Goal: Task Accomplishment & Management: Use online tool/utility

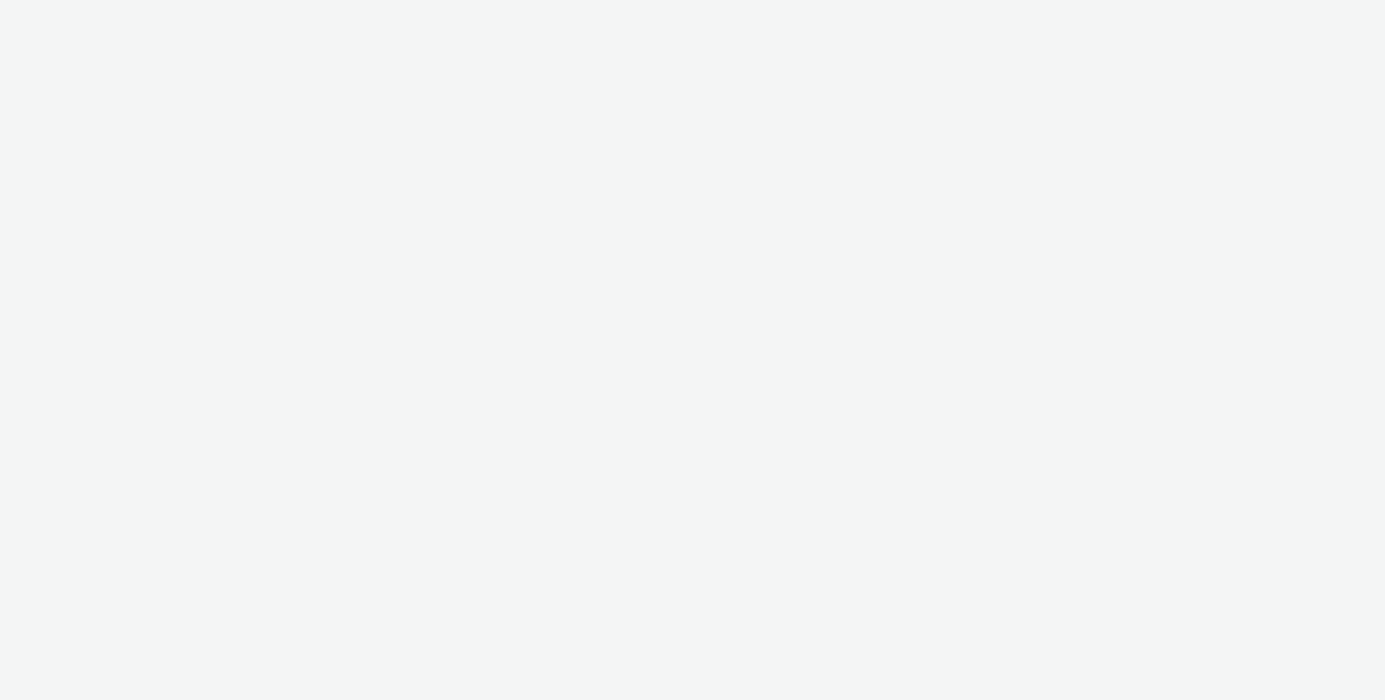
select select "2fc77e36-bb93-4aa3-9dff-dcb08e02eac6"
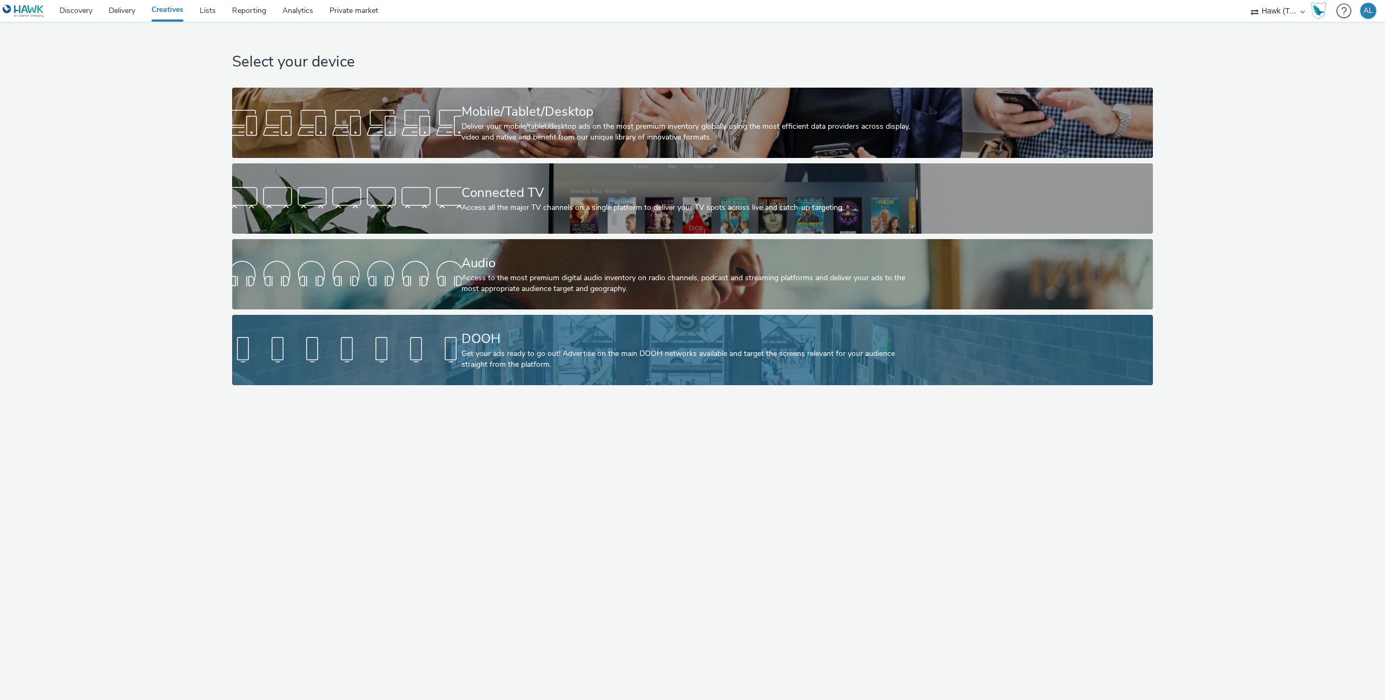
click at [381, 362] on div at bounding box center [346, 350] width 229 height 35
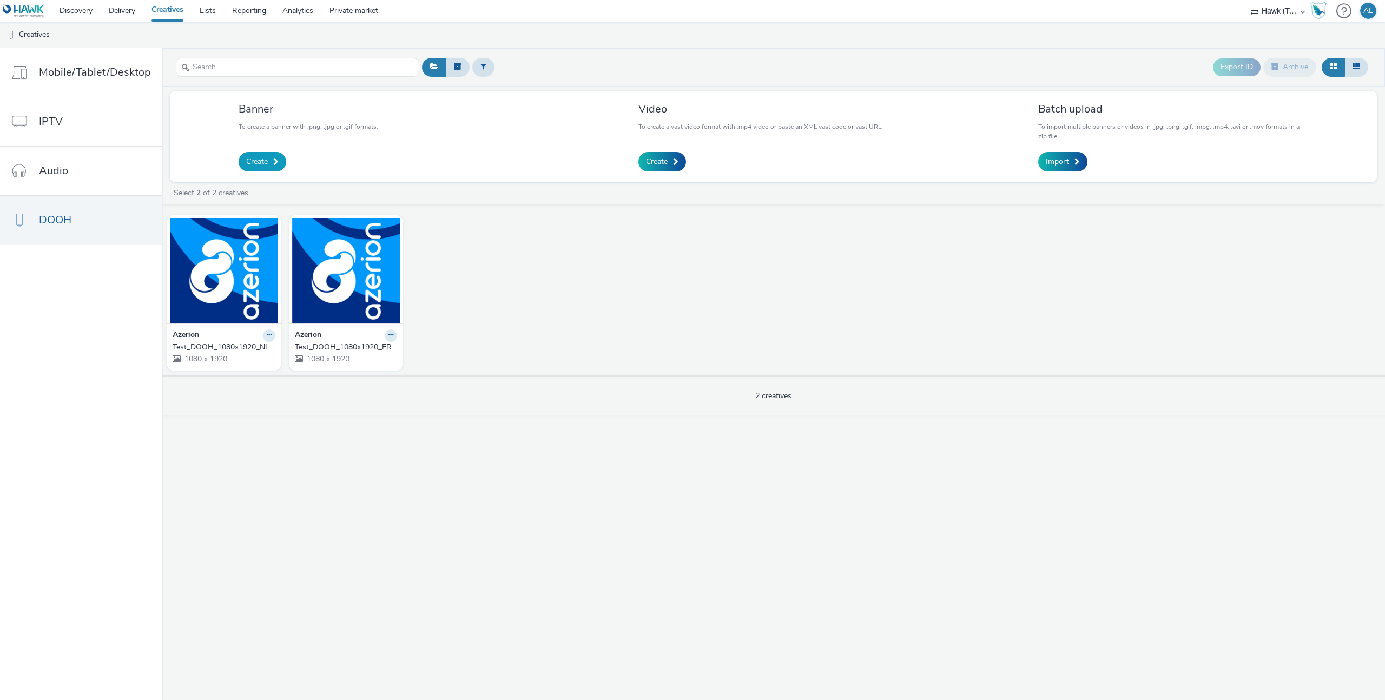
click at [273, 164] on span at bounding box center [275, 162] width 5 height 8
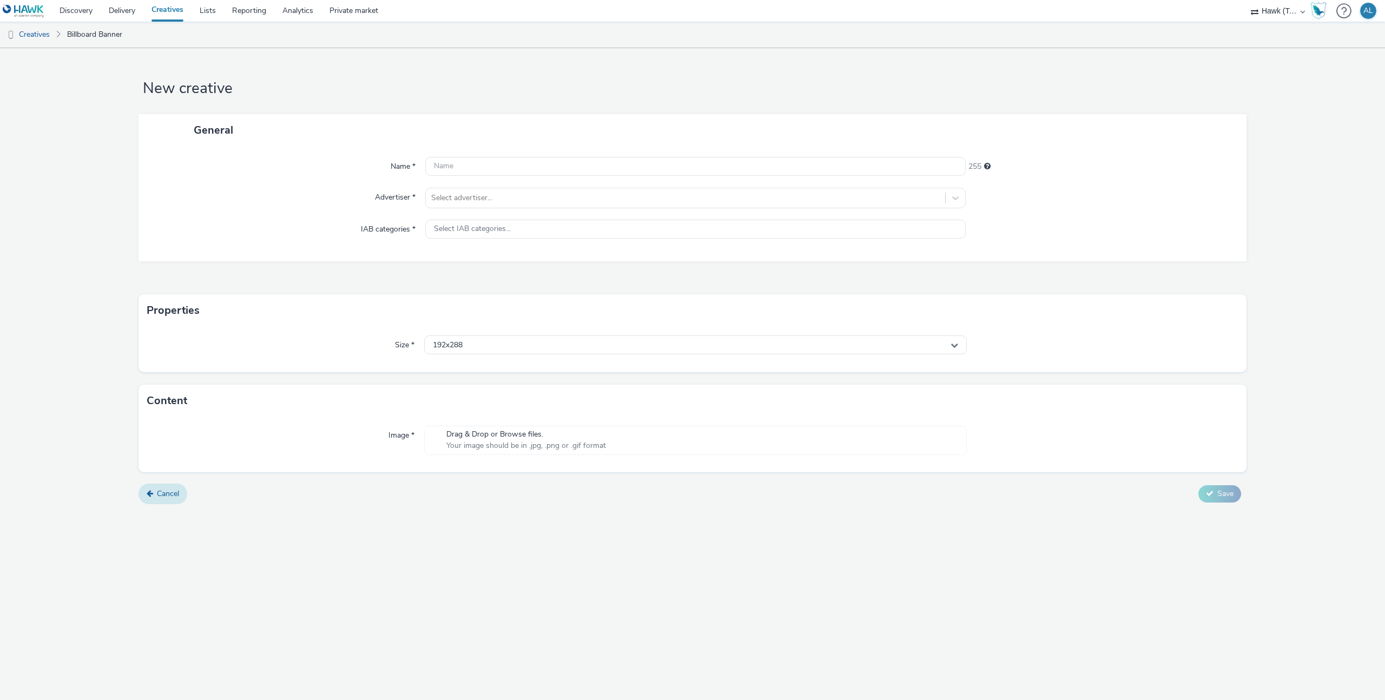
click at [160, 486] on link "Cancel" at bounding box center [162, 493] width 49 height 21
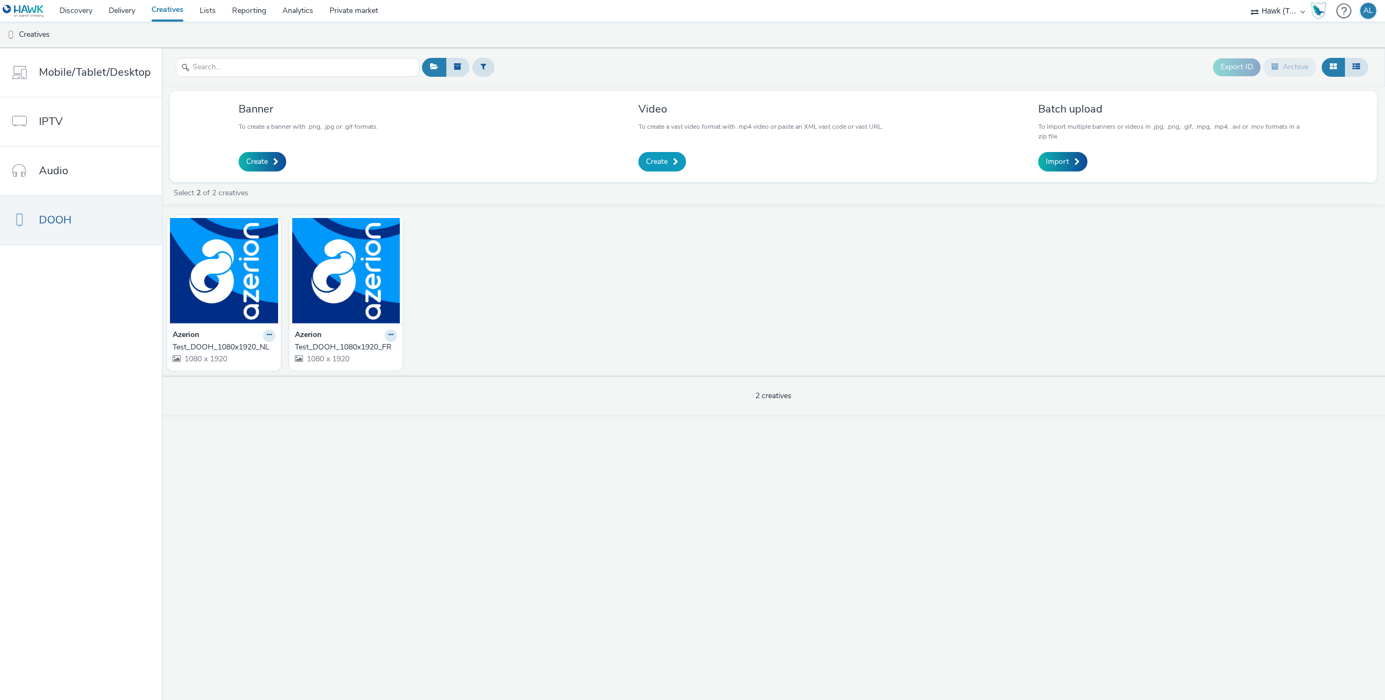
click at [657, 167] on span "Create" at bounding box center [657, 161] width 22 height 11
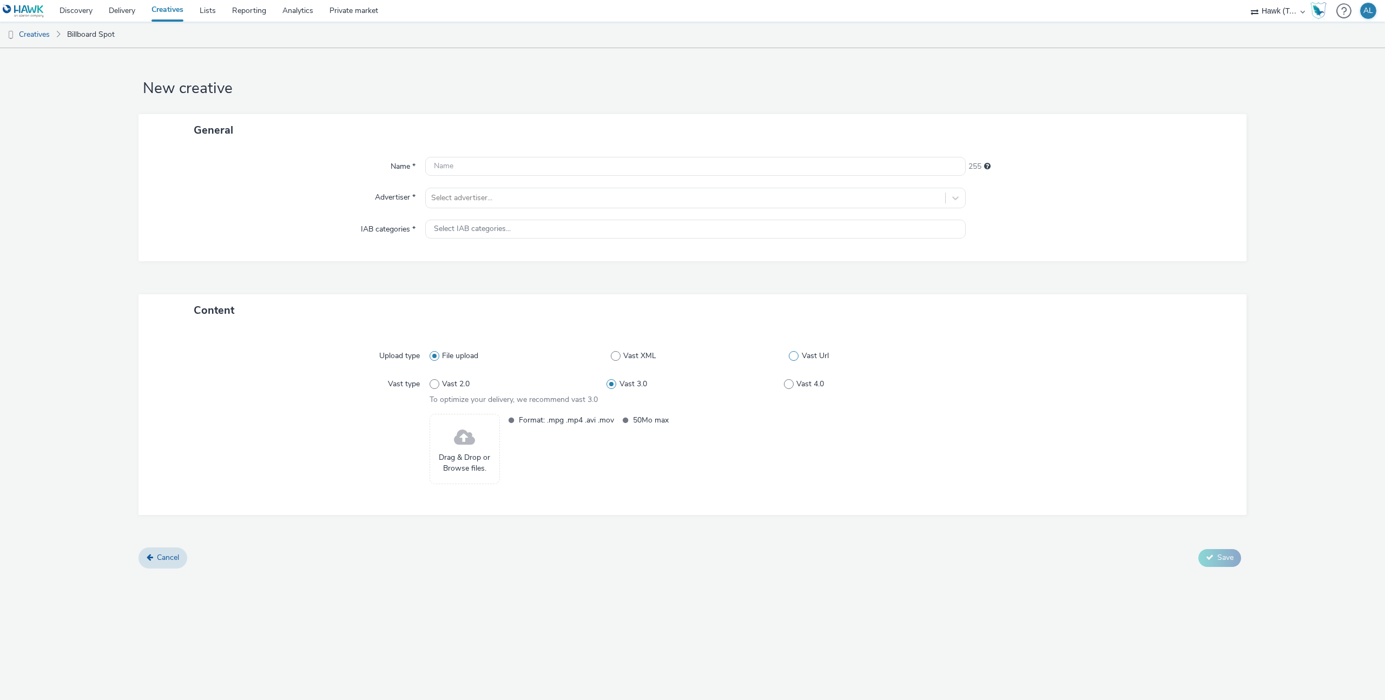
click at [795, 353] on span at bounding box center [794, 356] width 10 height 10
click at [795, 353] on input "Vast Url" at bounding box center [792, 355] width 7 height 7
radio input "false"
radio input "true"
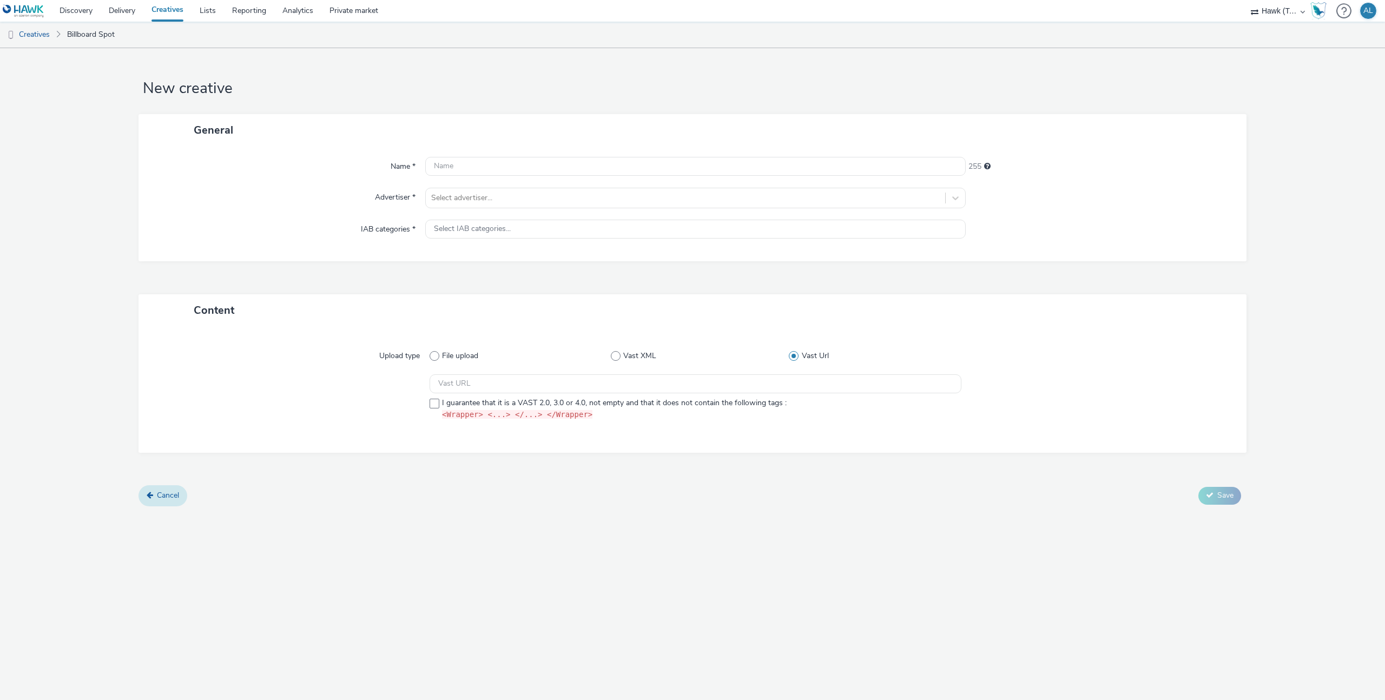
click at [170, 496] on span "Cancel" at bounding box center [168, 495] width 22 height 10
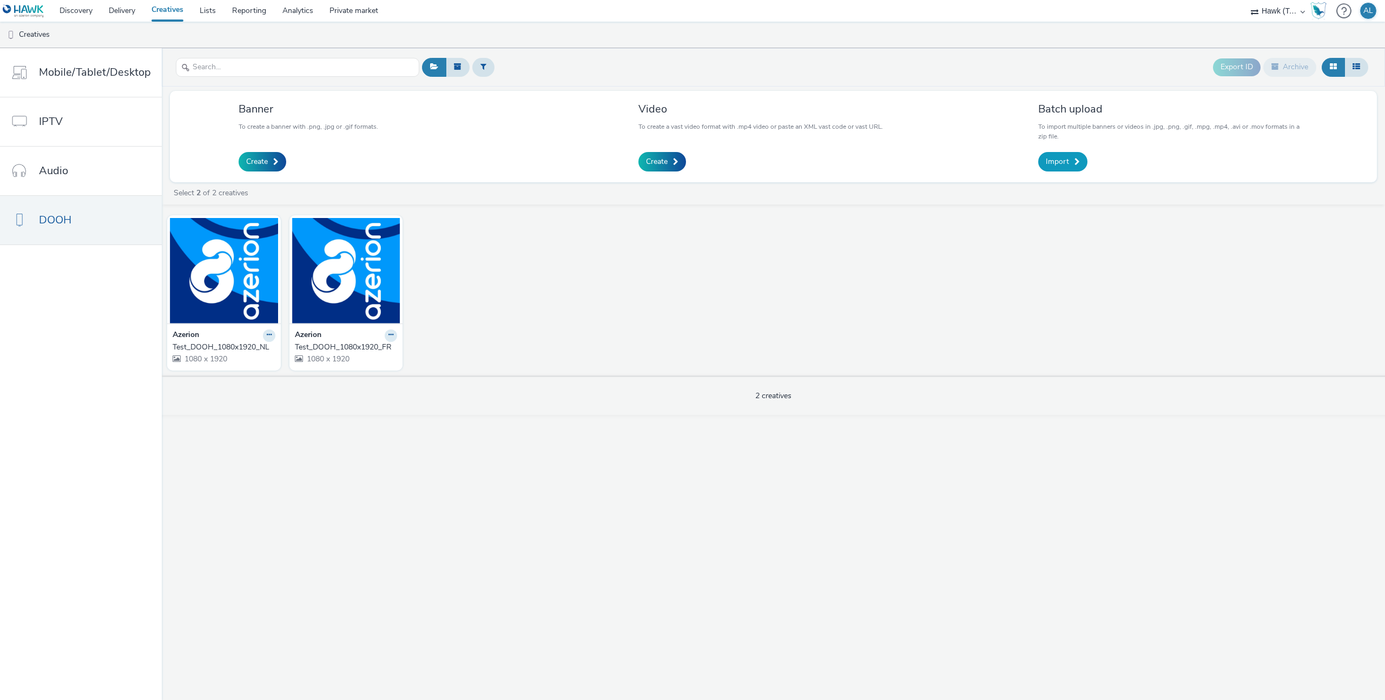
click at [1048, 160] on span "Import" at bounding box center [1056, 161] width 23 height 11
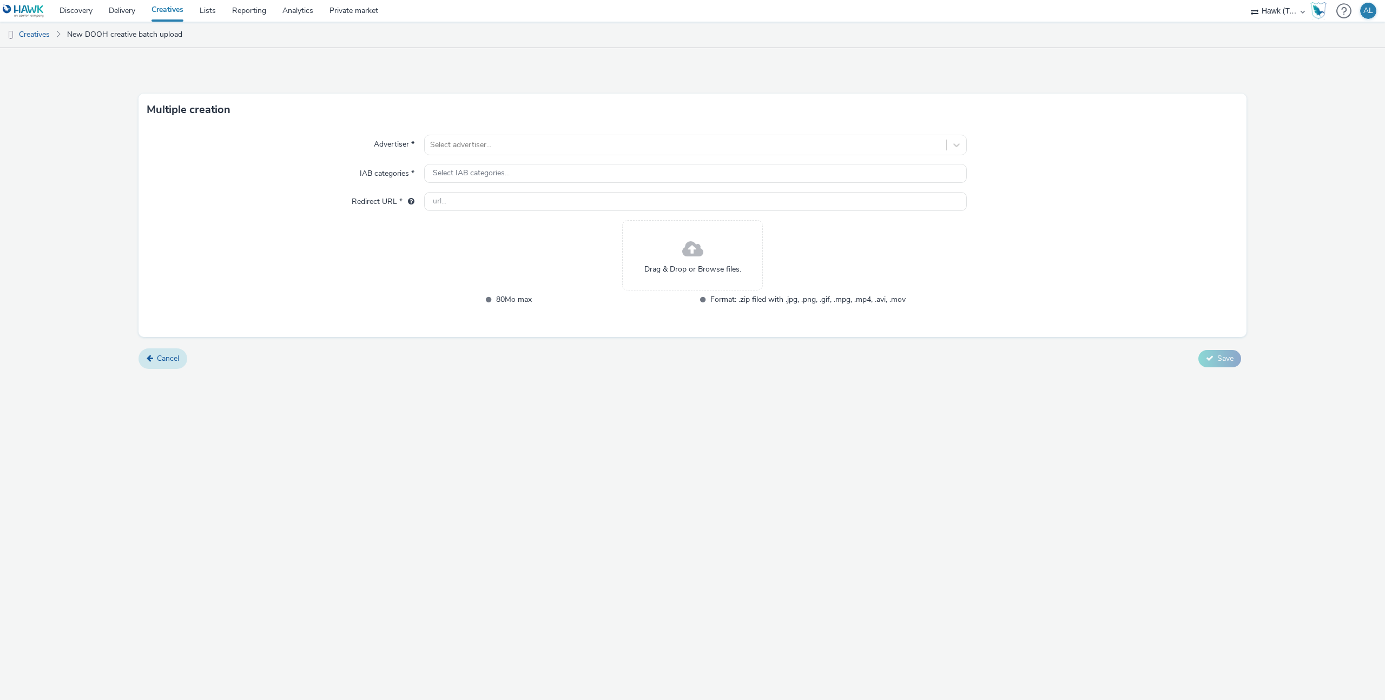
click at [167, 360] on span "Cancel" at bounding box center [168, 358] width 22 height 10
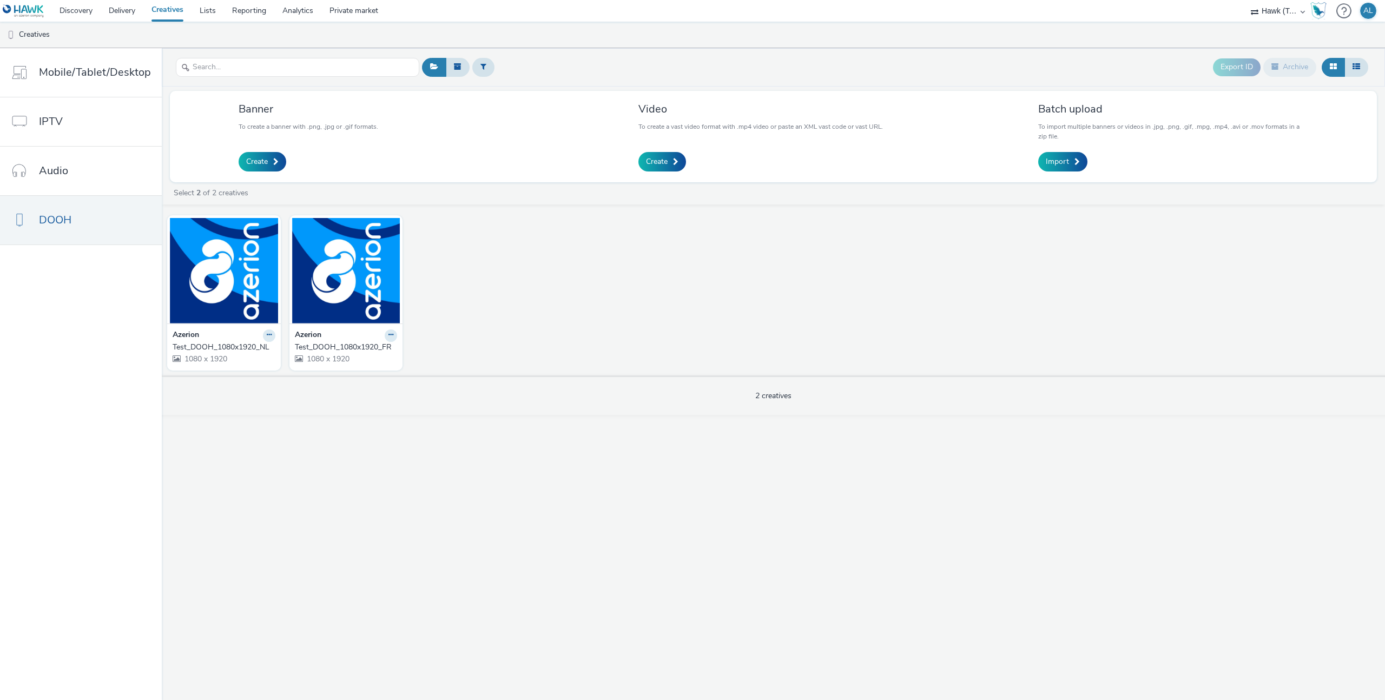
click at [277, 149] on div "Banner To create a banner with .png, .jpg or .gif formats. Create" at bounding box center [309, 137] width 140 height 70
click at [276, 153] on link "Create" at bounding box center [263, 161] width 48 height 19
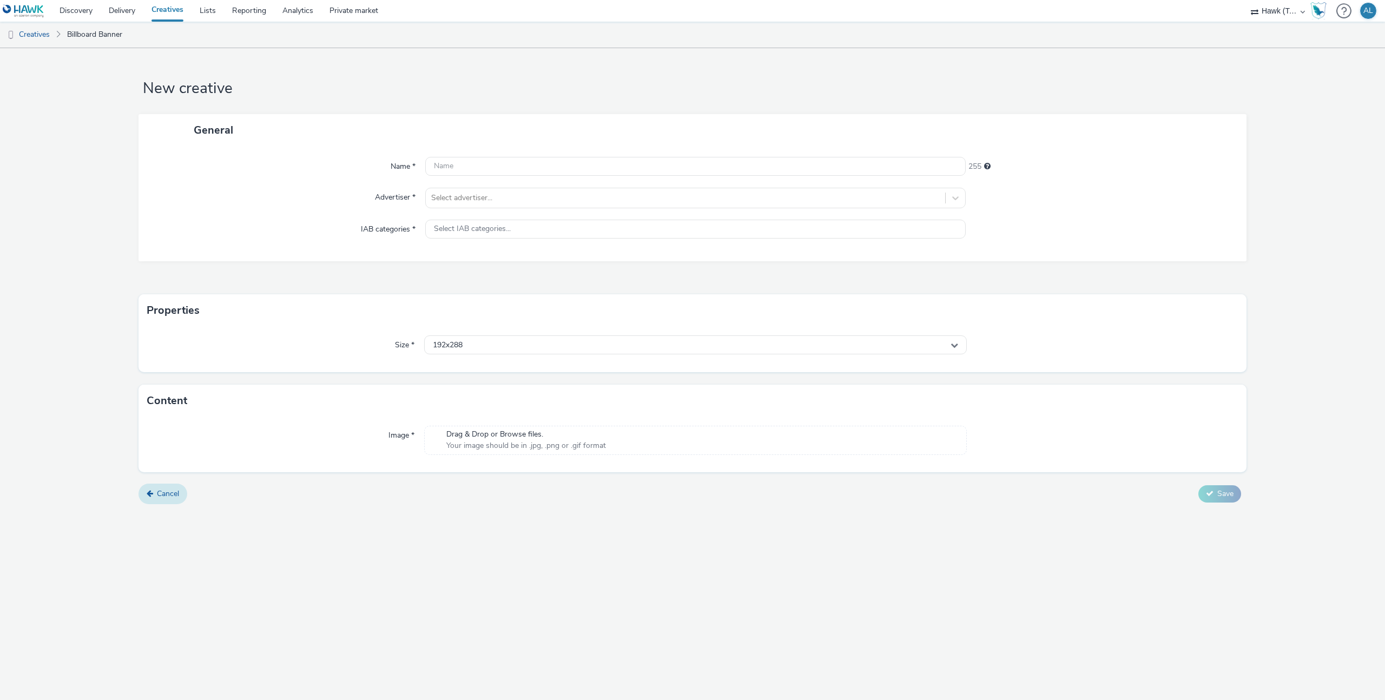
click at [162, 487] on link "Cancel" at bounding box center [162, 493] width 49 height 21
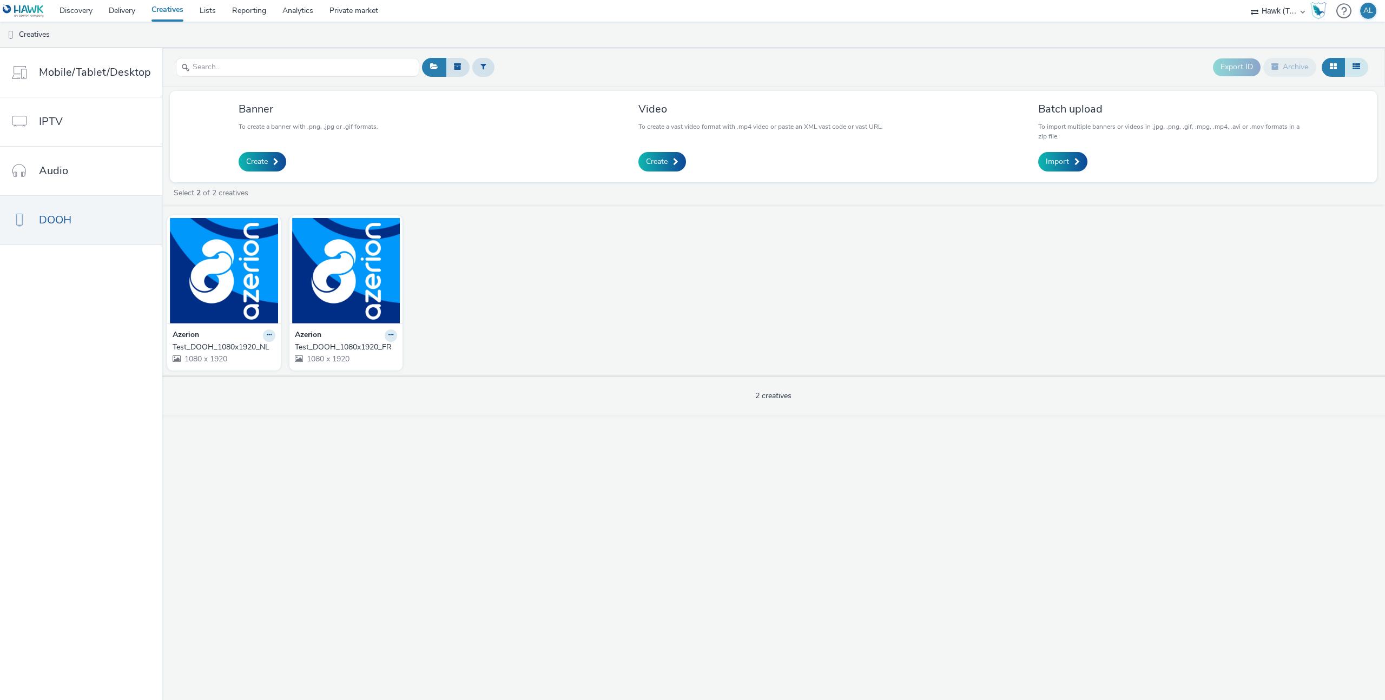
click at [1351, 67] on button at bounding box center [1356, 67] width 24 height 18
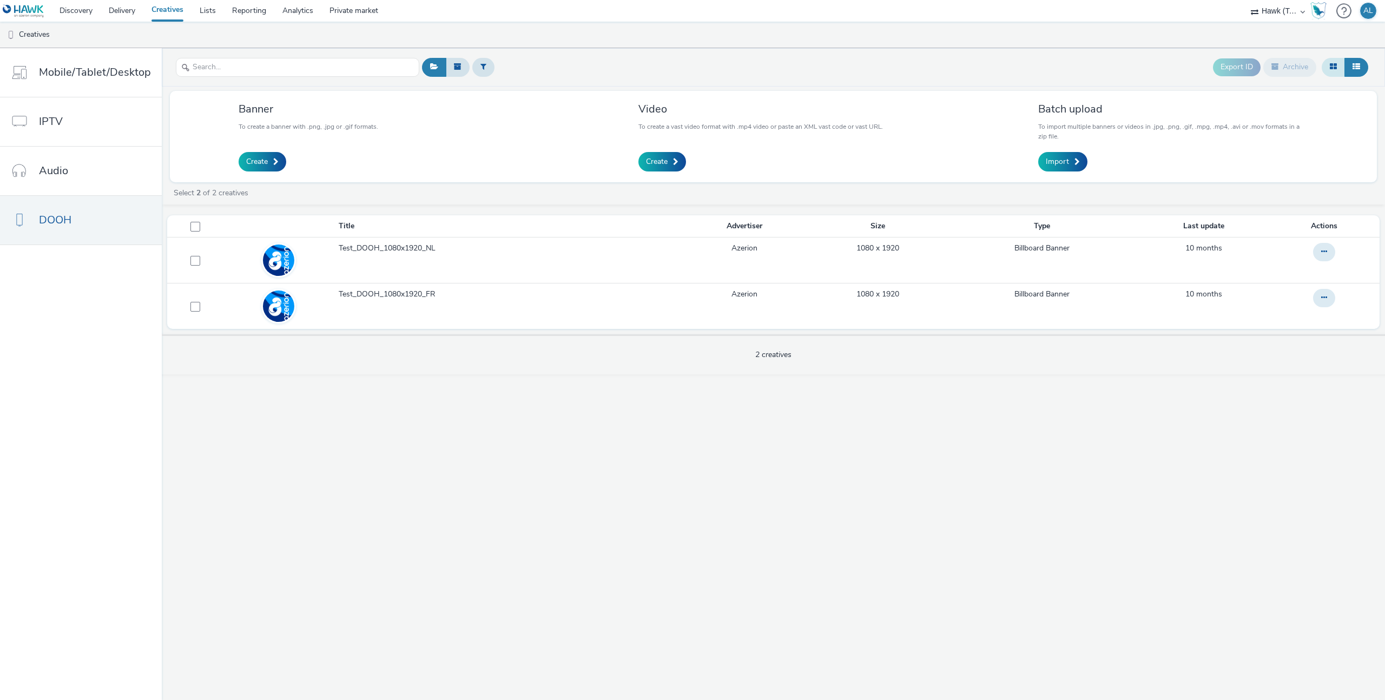
click at [1331, 68] on icon at bounding box center [1332, 67] width 7 height 8
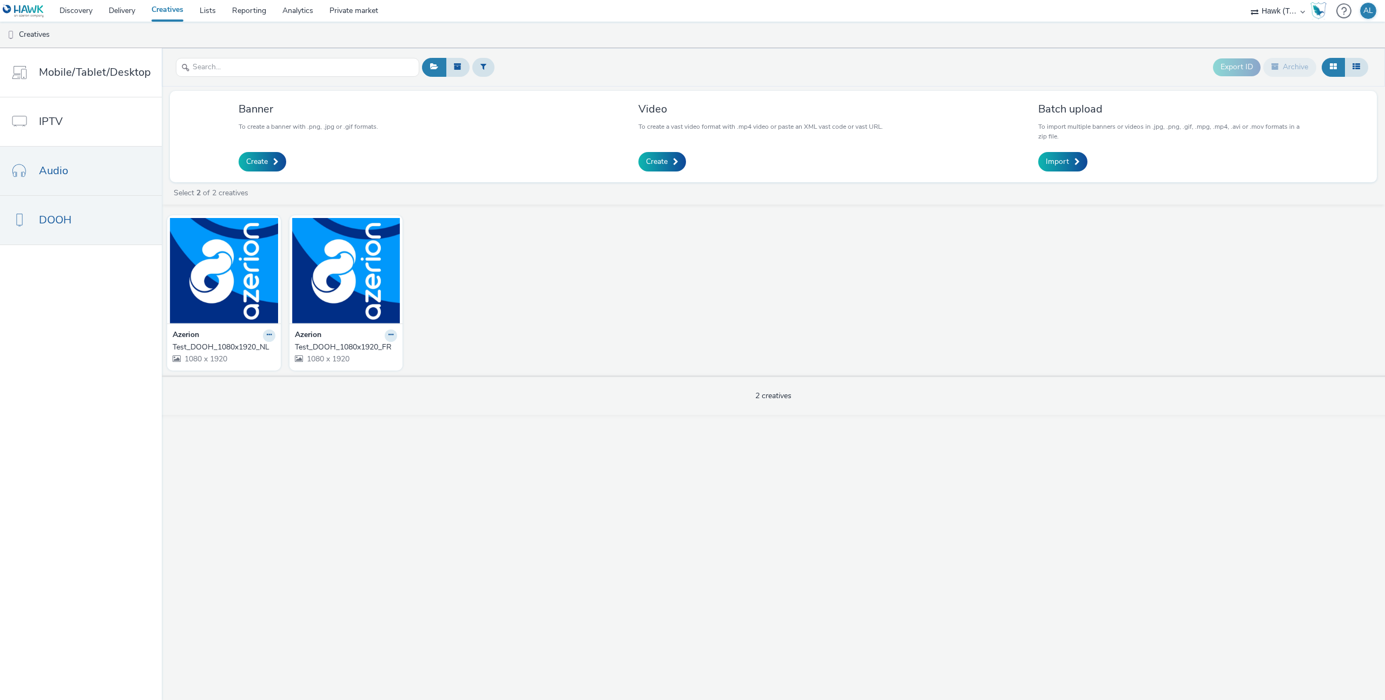
click at [94, 180] on link "Audio" at bounding box center [81, 171] width 162 height 49
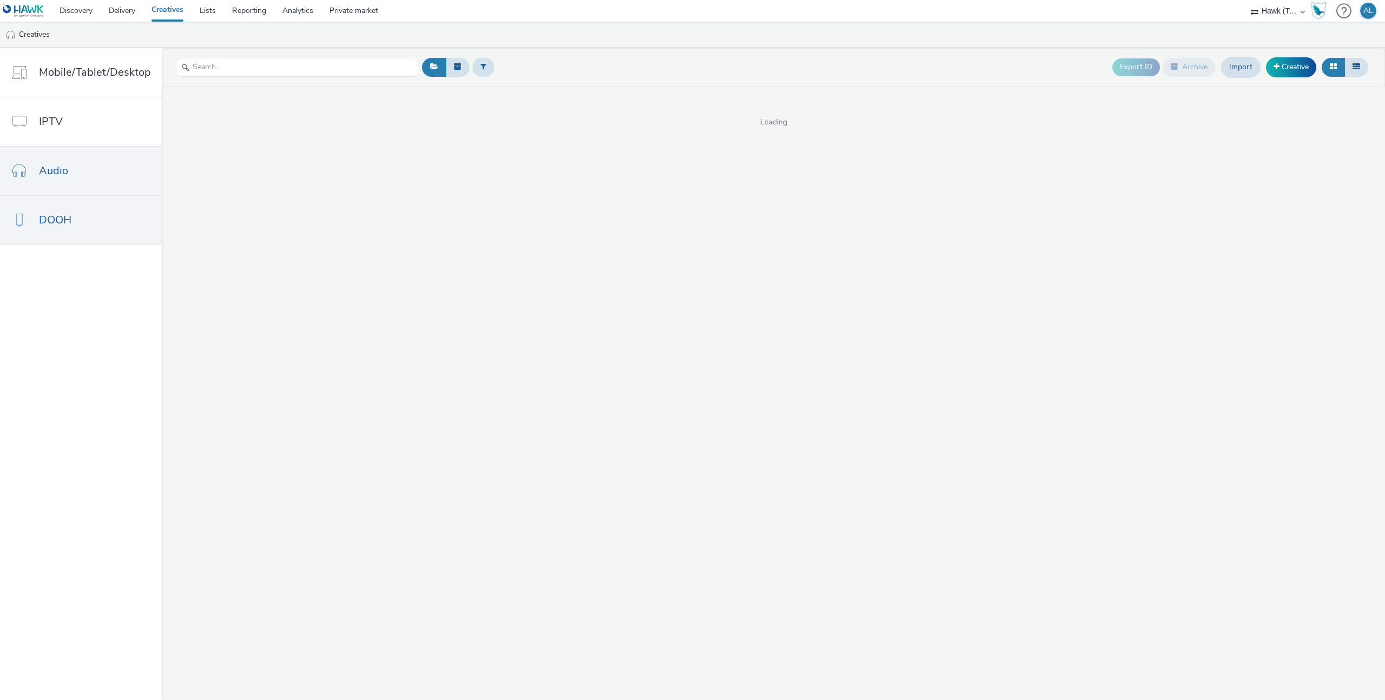
click at [85, 200] on link "DOOH" at bounding box center [81, 220] width 162 height 49
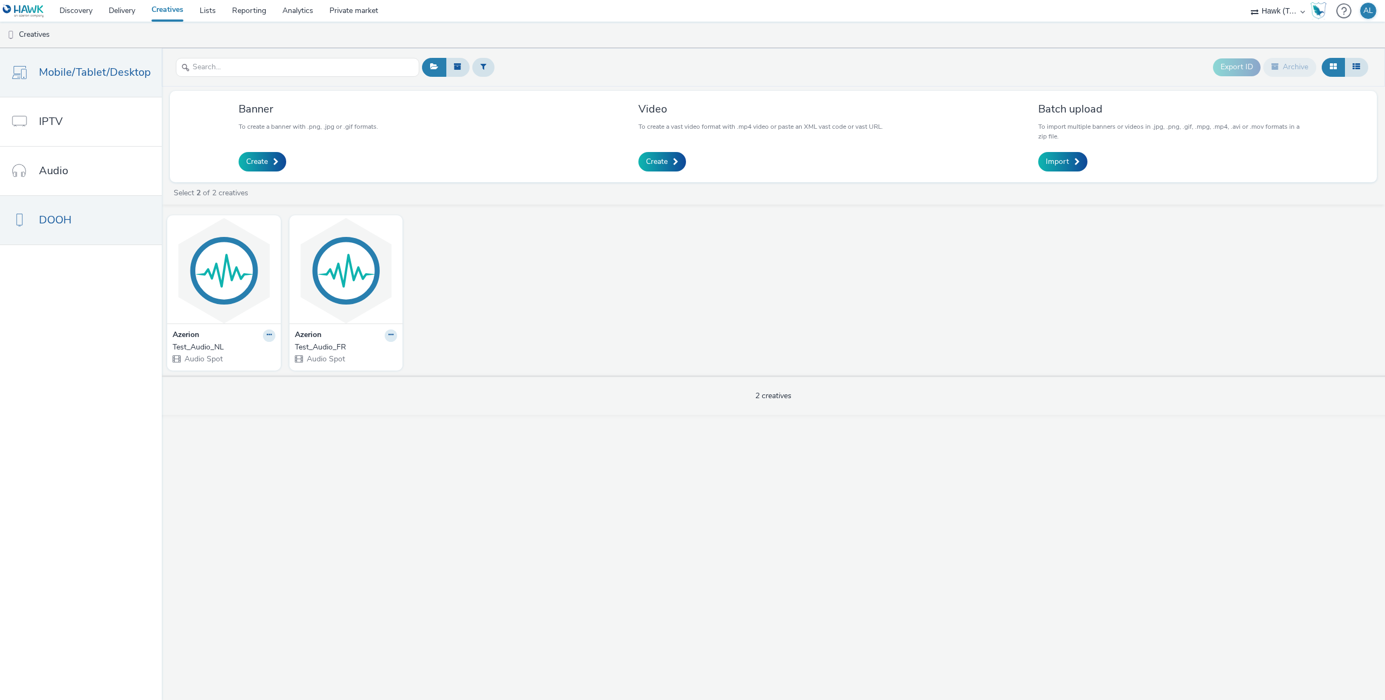
click at [96, 78] on span "Mobile/Tablet/Desktop" at bounding box center [95, 72] width 112 height 16
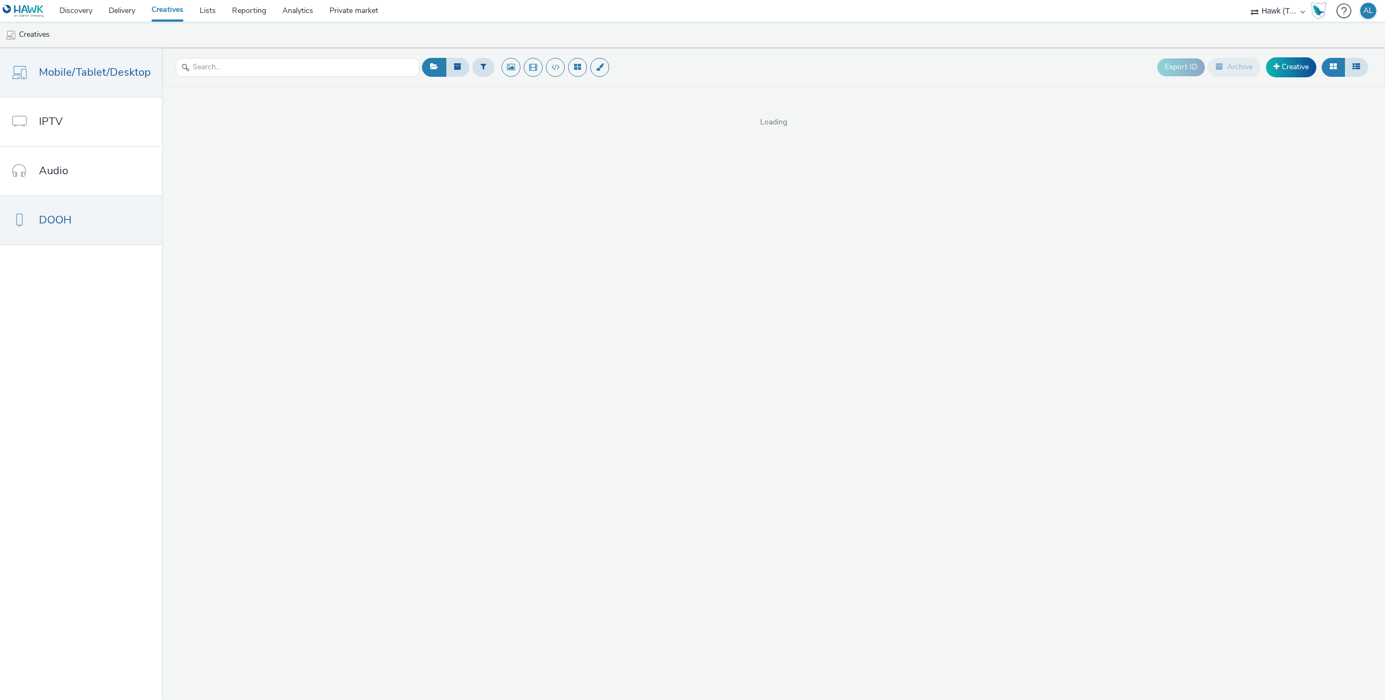
click at [91, 210] on link "DOOH" at bounding box center [81, 220] width 162 height 49
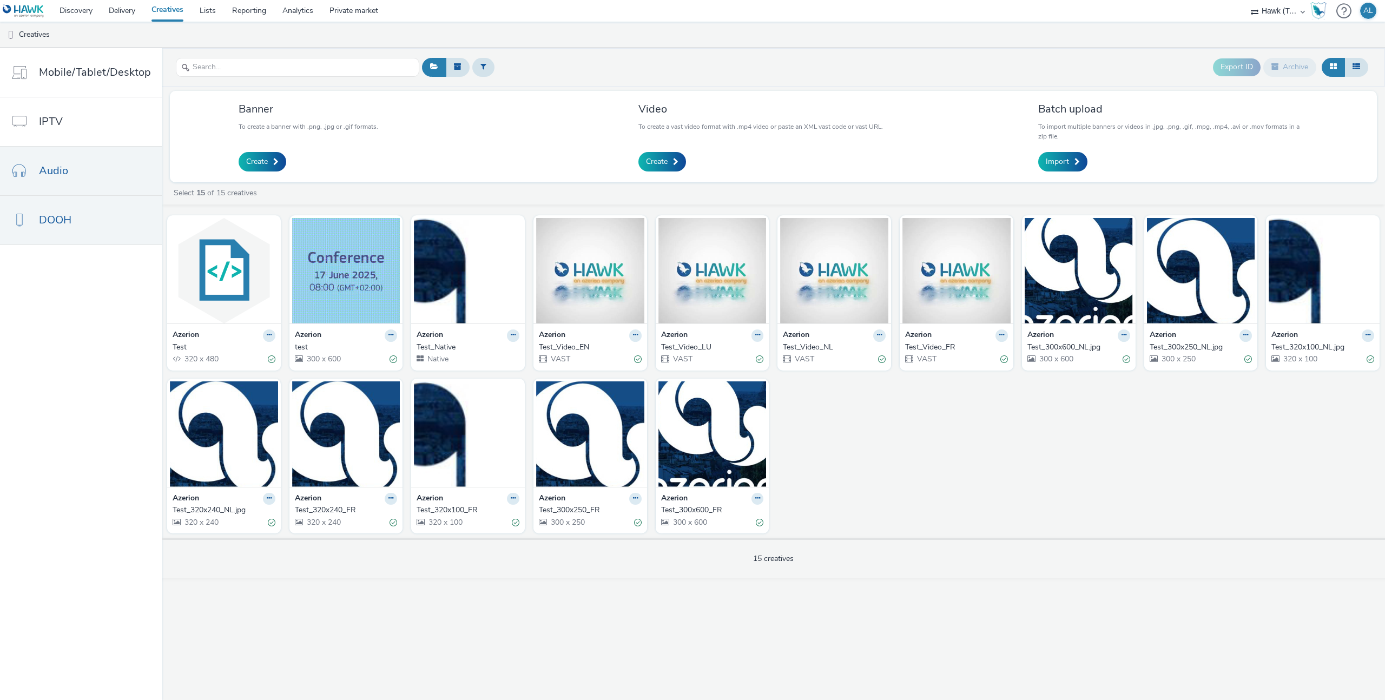
click at [91, 186] on link "Audio" at bounding box center [81, 171] width 162 height 49
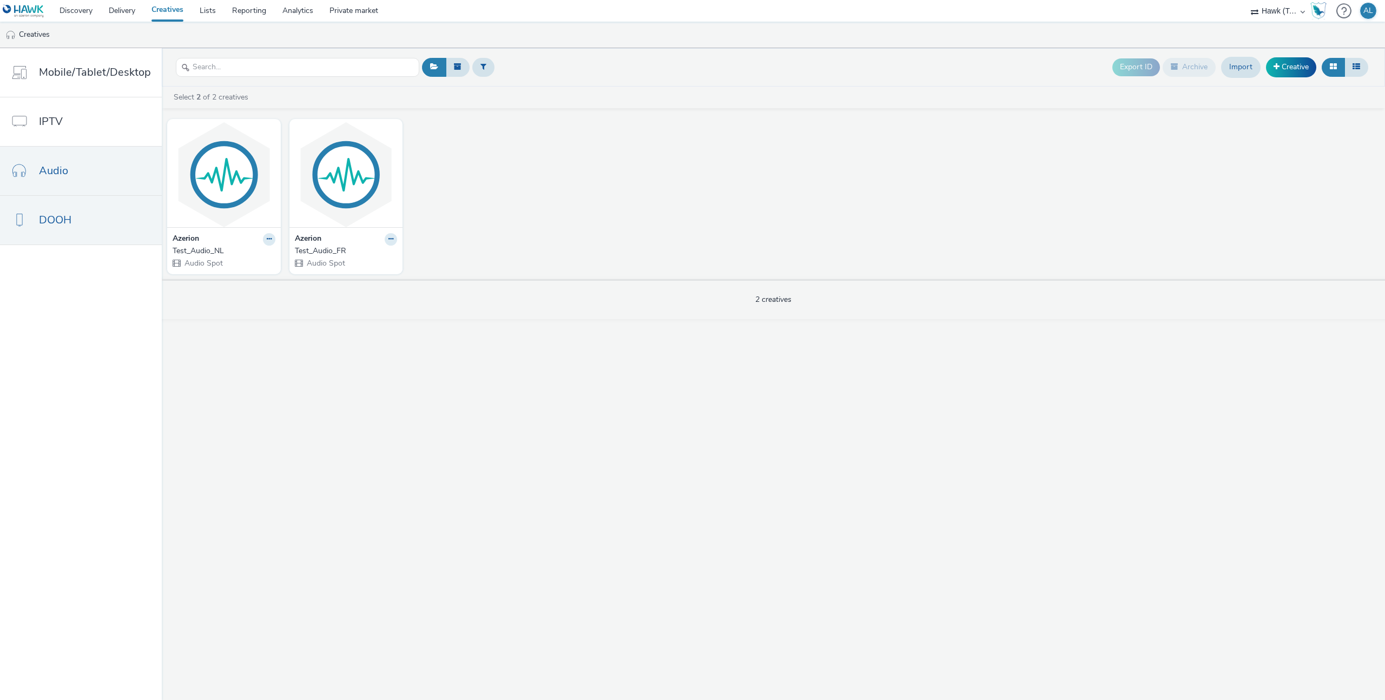
click at [94, 224] on link "DOOH" at bounding box center [81, 220] width 162 height 49
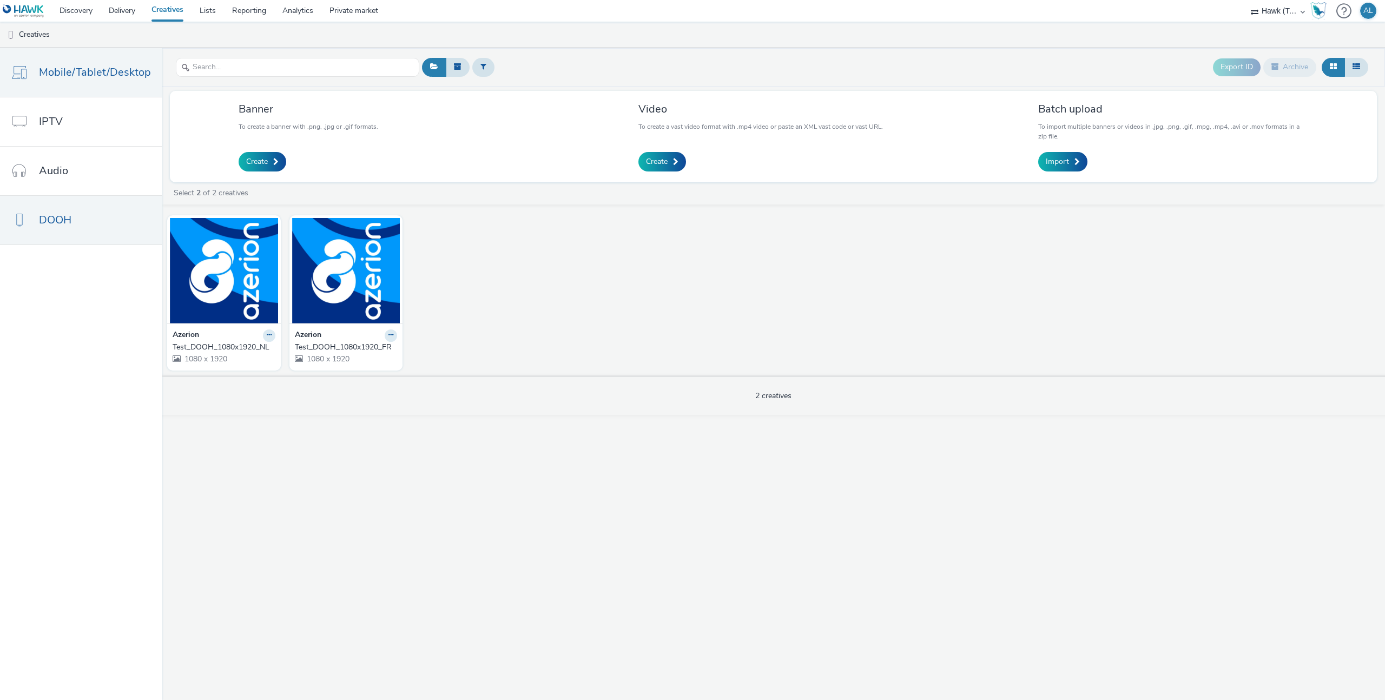
click at [65, 64] on span "Mobile/Tablet/Desktop" at bounding box center [95, 72] width 112 height 16
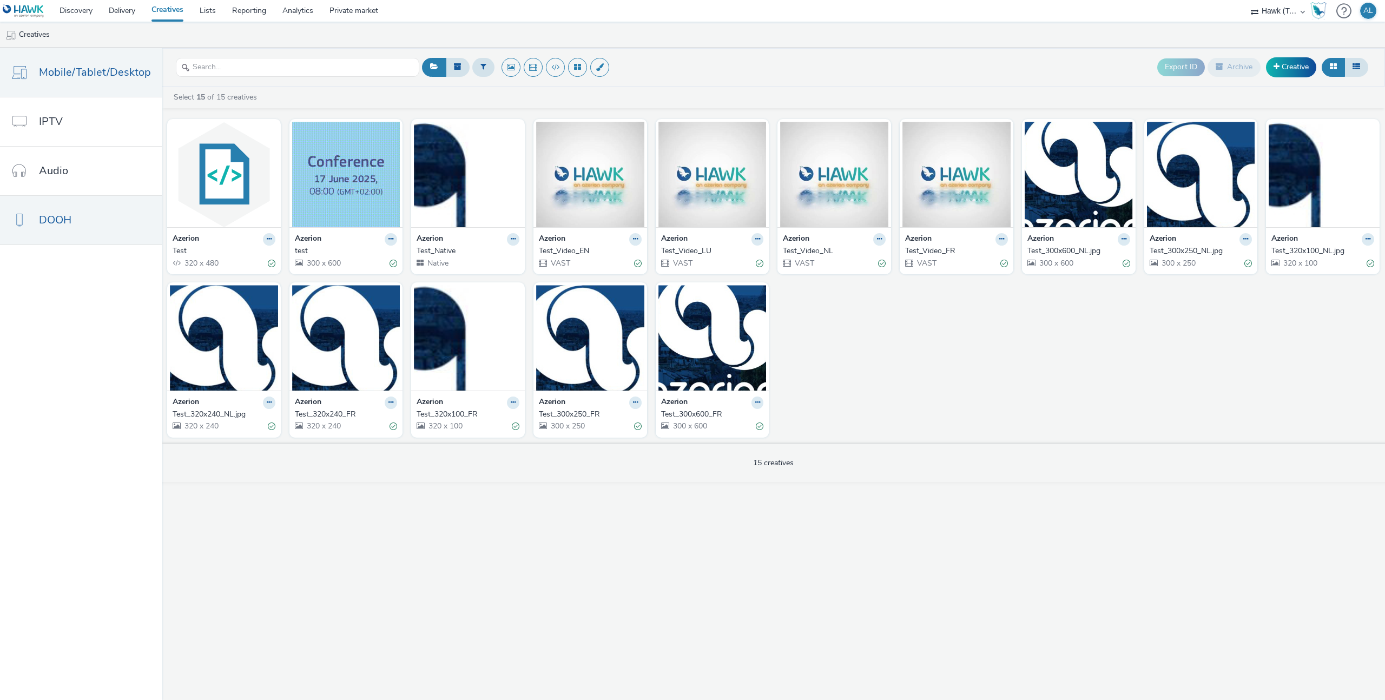
click at [89, 223] on link "DOOH" at bounding box center [81, 220] width 162 height 49
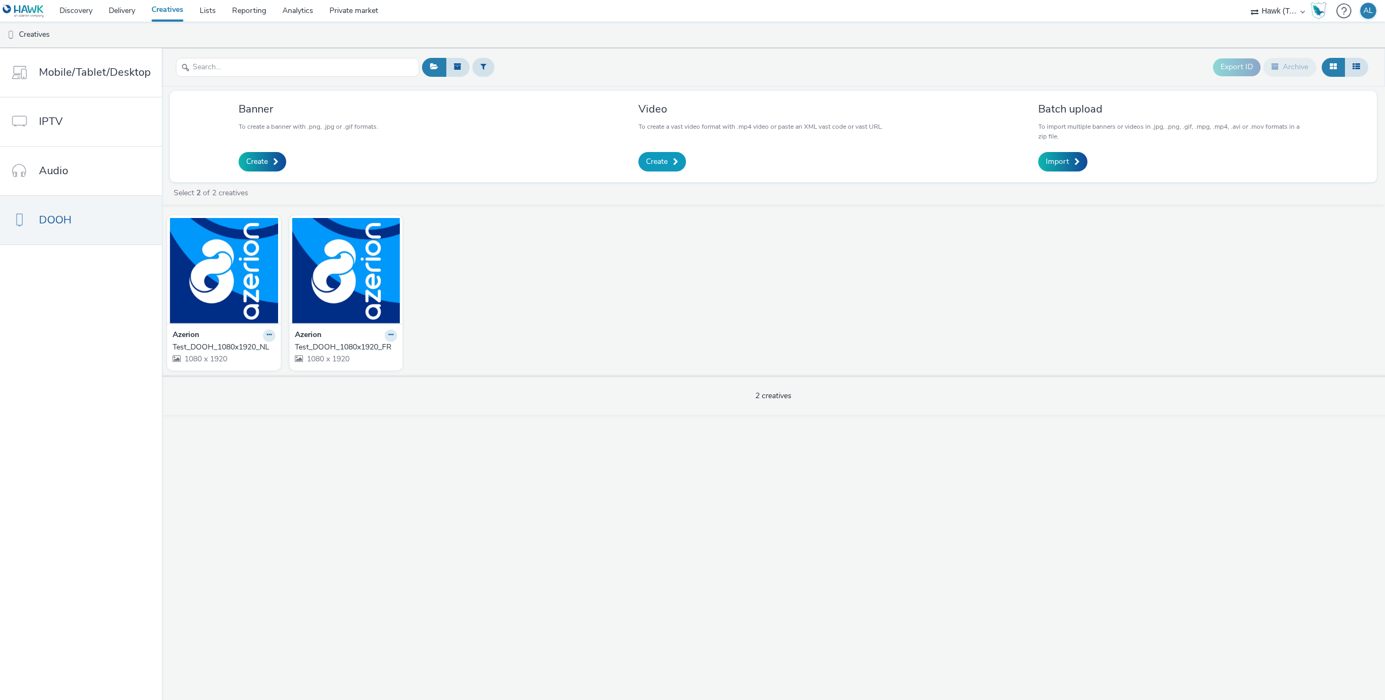
click at [660, 156] on span "Create" at bounding box center [657, 161] width 22 height 11
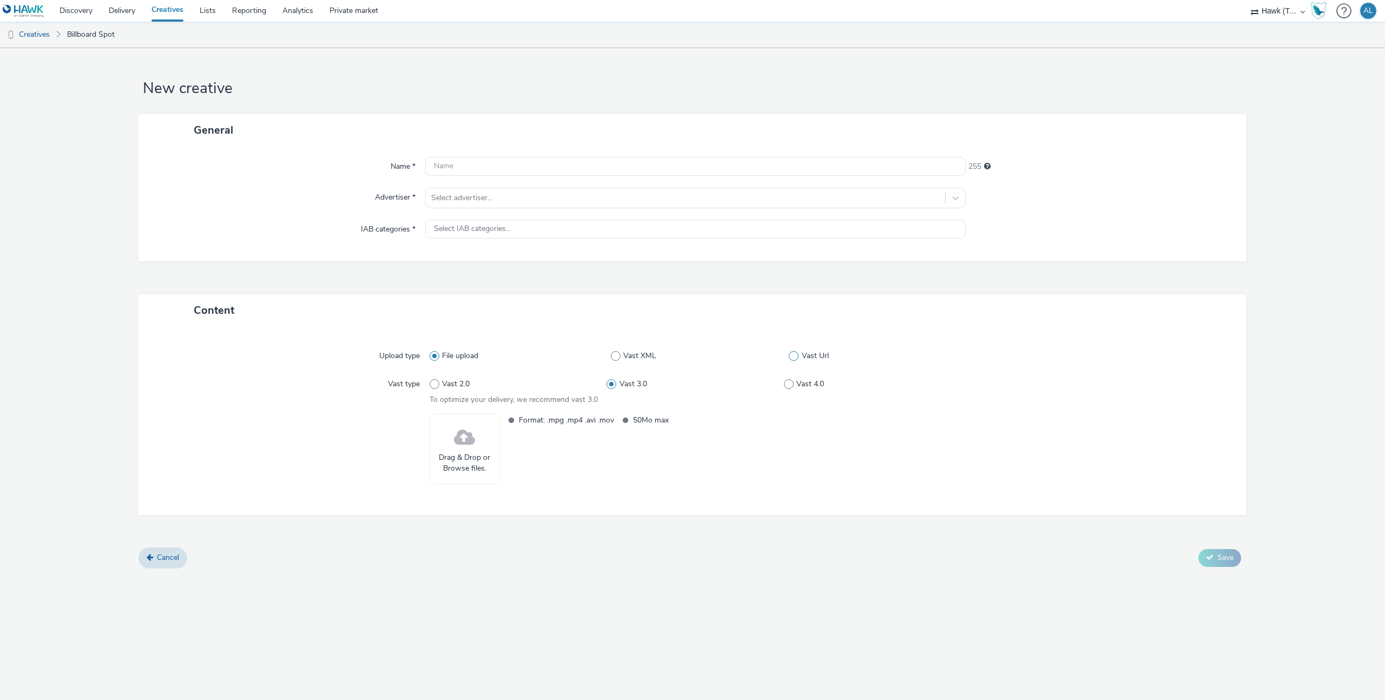
click at [789, 356] on span at bounding box center [794, 356] width 10 height 10
click at [789, 356] on input "Vast Url" at bounding box center [792, 355] width 7 height 7
radio input "false"
radio input "true"
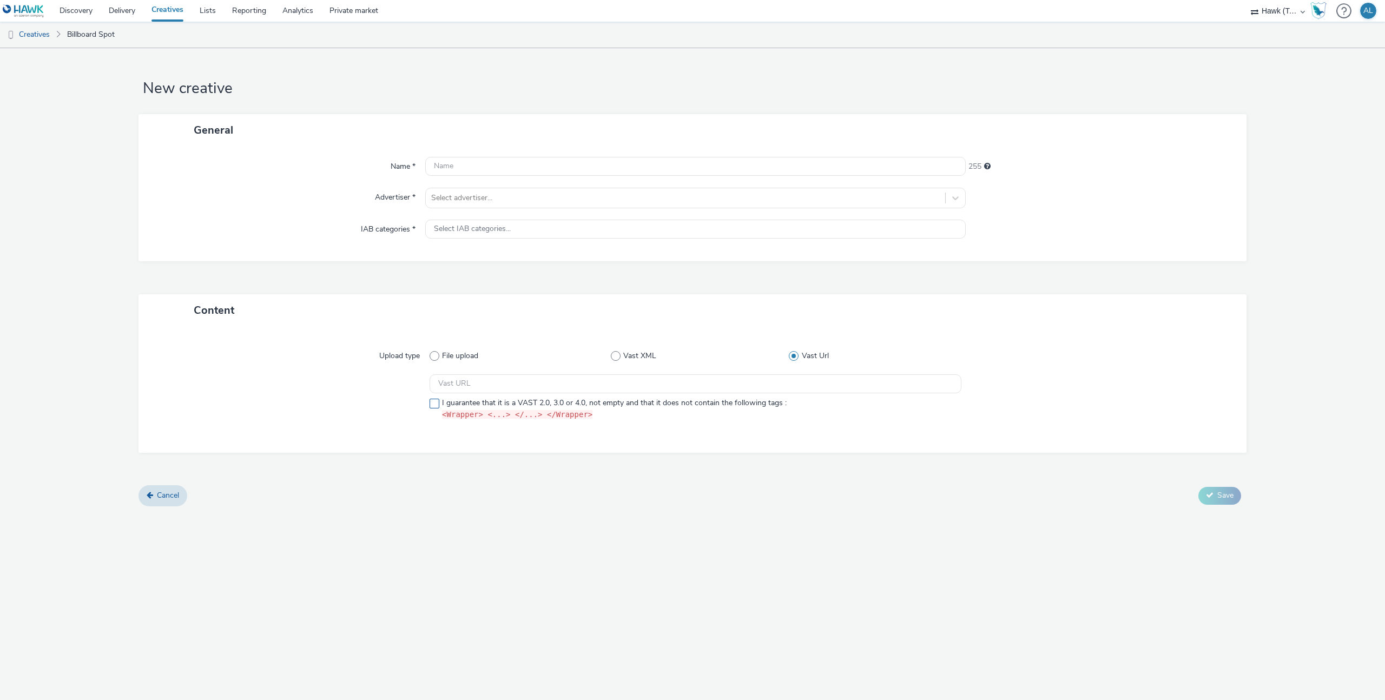
click at [627, 407] on span "I guarantee that it is a VAST 2.0, 3.0 or 4.0, not empty and that it does not c…" at bounding box center [614, 409] width 345 height 23
checkbox input "false"
click at [536, 223] on div "Select IAB categories..." at bounding box center [695, 229] width 540 height 19
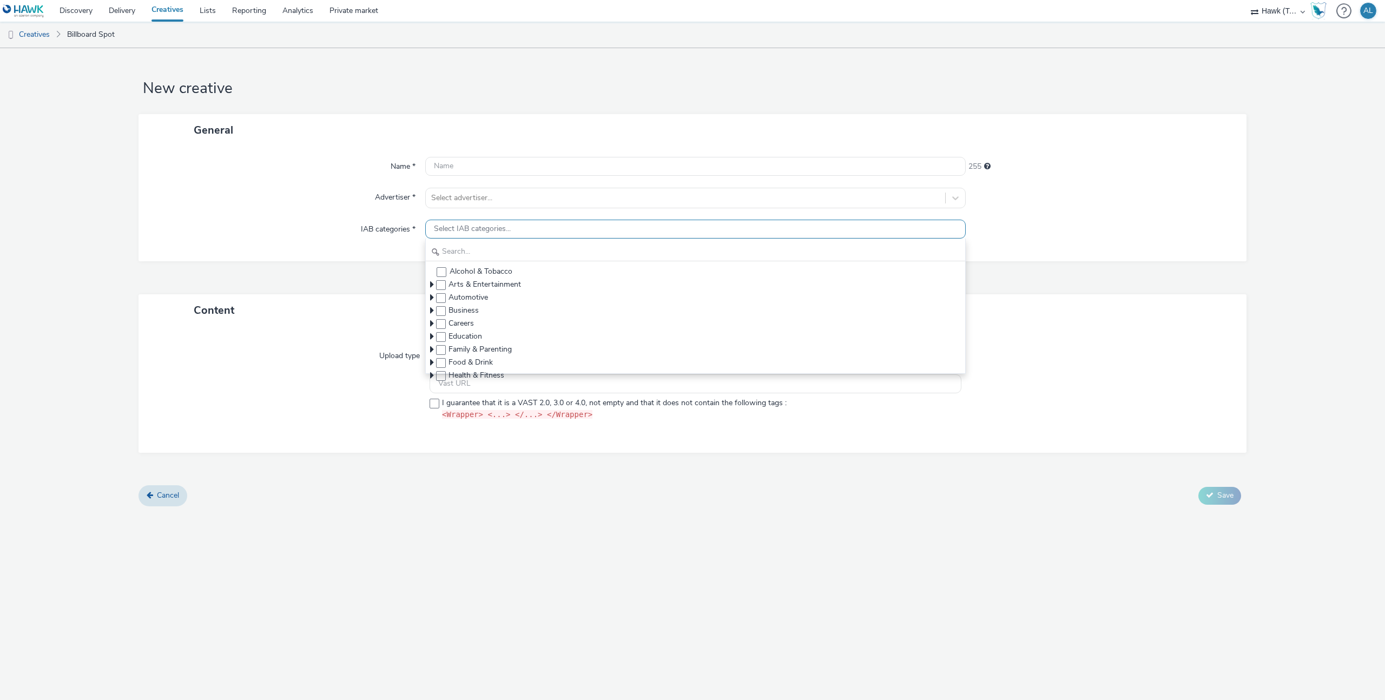
click at [536, 223] on div "Select IAB categories..." at bounding box center [695, 229] width 540 height 19
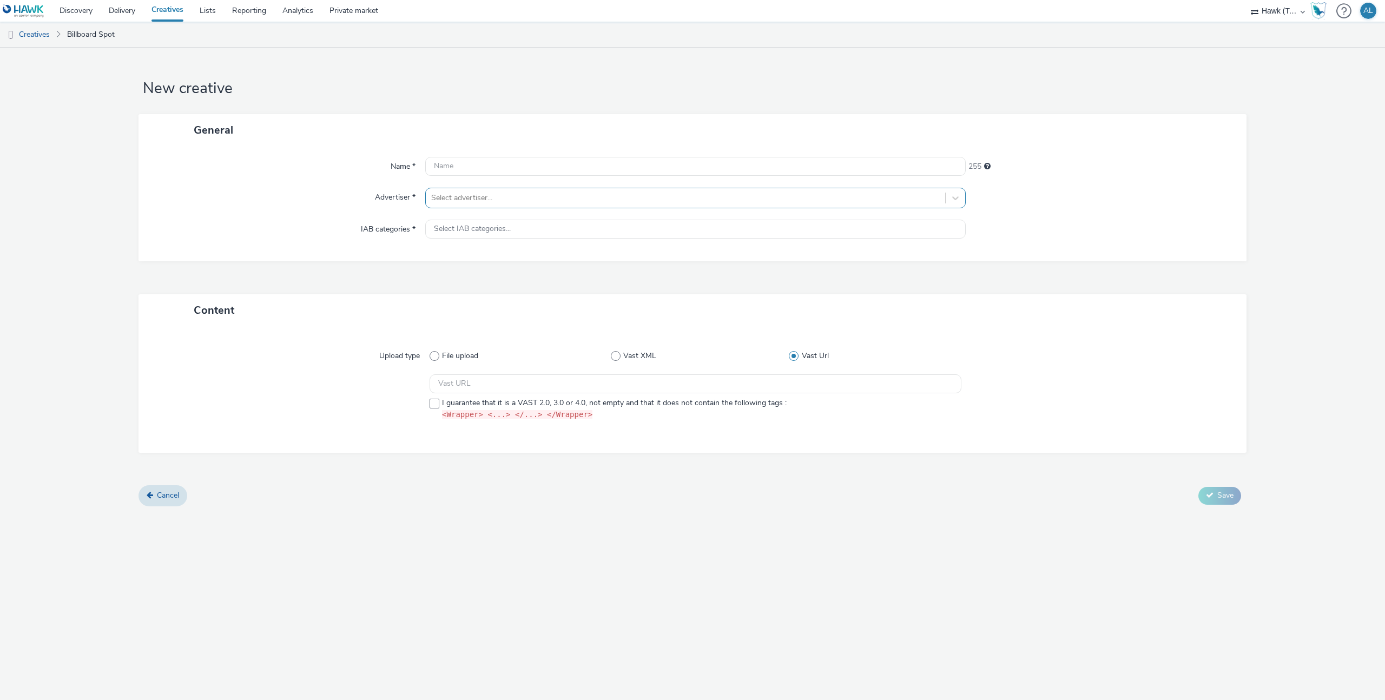
click at [533, 207] on div "Select advertiser..." at bounding box center [695, 198] width 540 height 21
drag, startPoint x: 38, startPoint y: 38, endPoint x: 136, endPoint y: 39, distance: 97.4
click at [38, 38] on link "Creatives" at bounding box center [27, 35] width 55 height 26
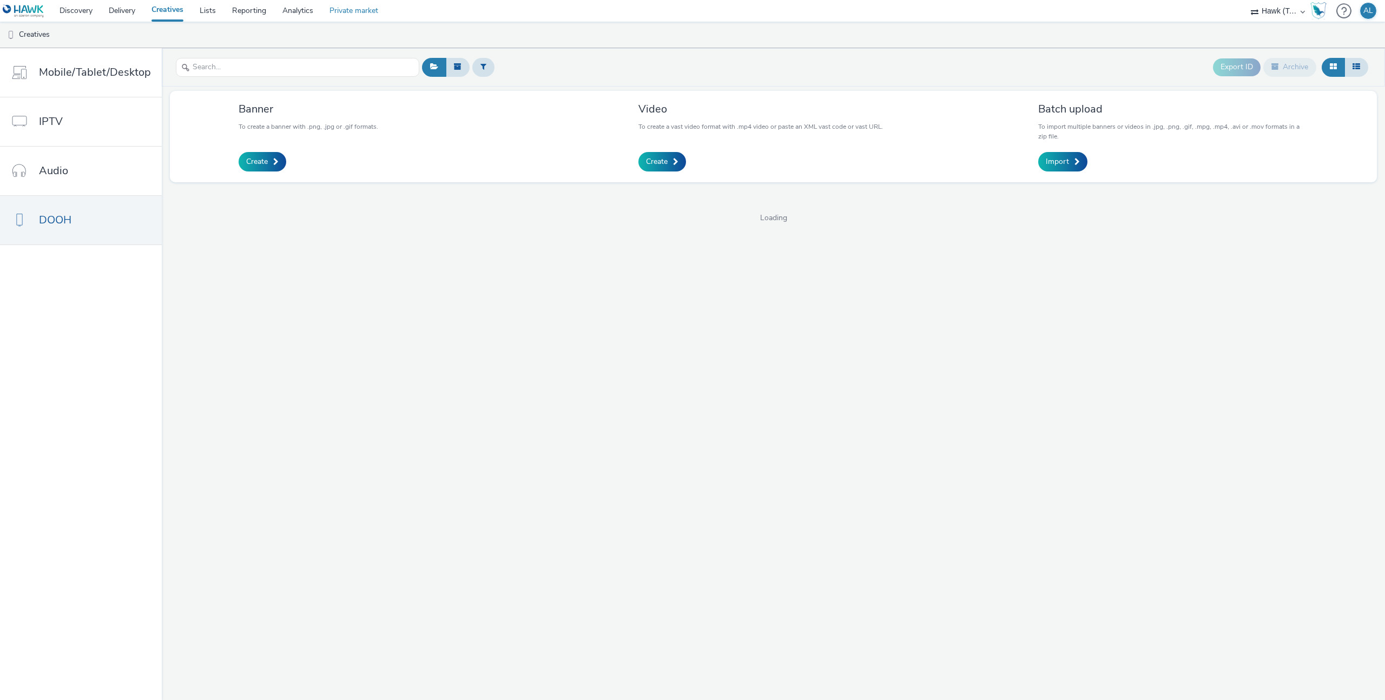
click at [341, 14] on link "Private market" at bounding box center [353, 11] width 65 height 22
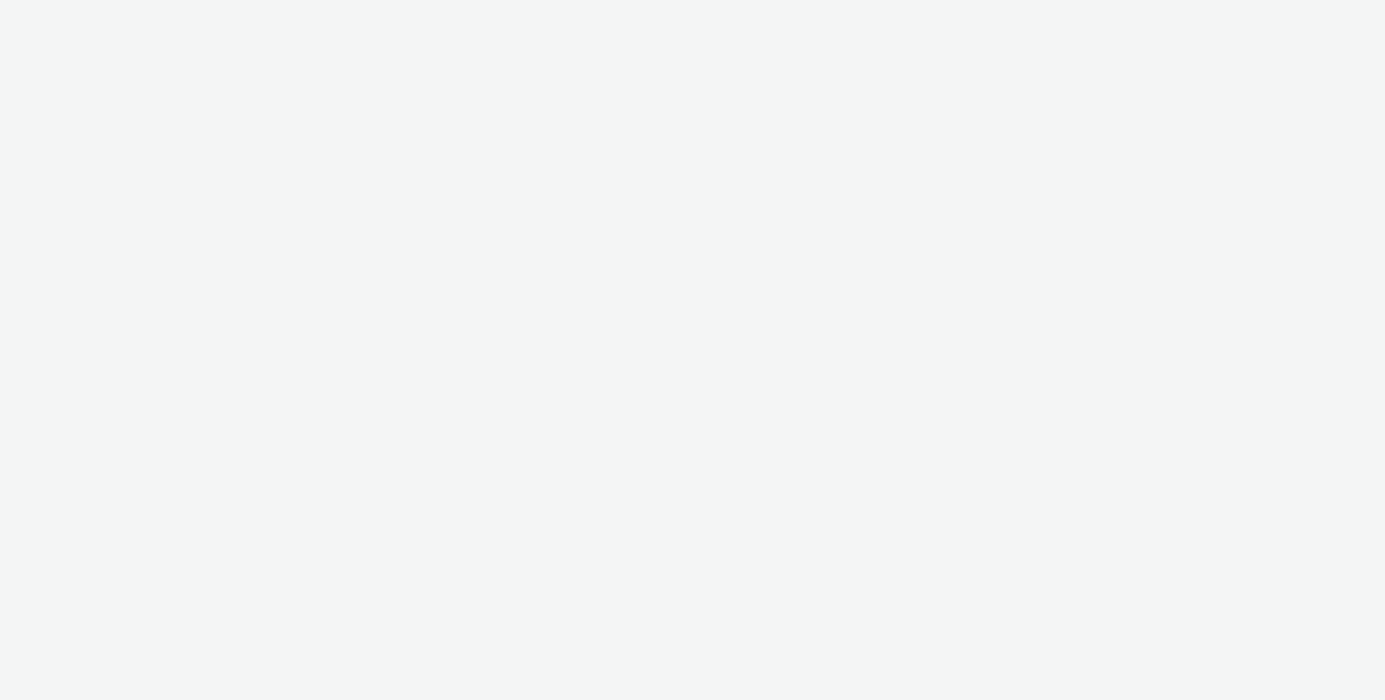
select select "2fc77e36-bb93-4aa3-9dff-dcb08e02eac6"
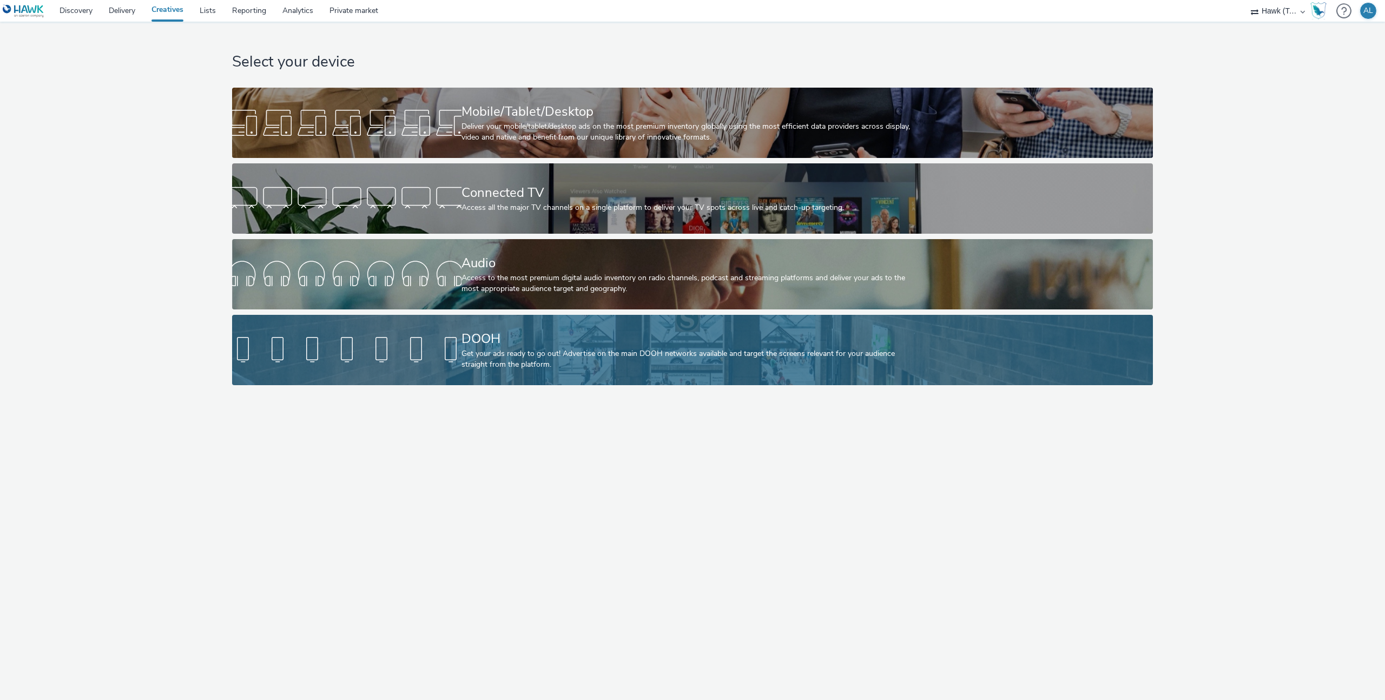
click at [733, 368] on div "Get your ads ready to go out! Advertise on the main DOOH networks available and…" at bounding box center [690, 359] width 458 height 22
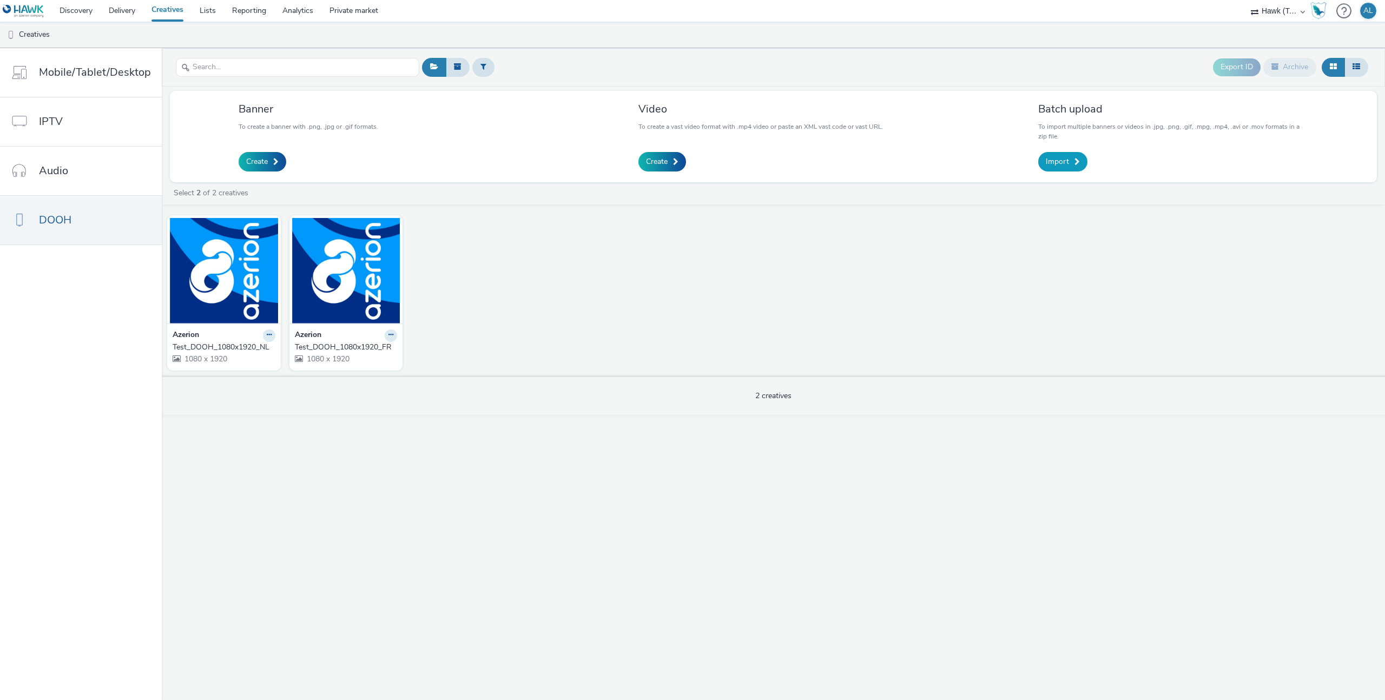
click at [1065, 168] on link "Import" at bounding box center [1062, 161] width 49 height 19
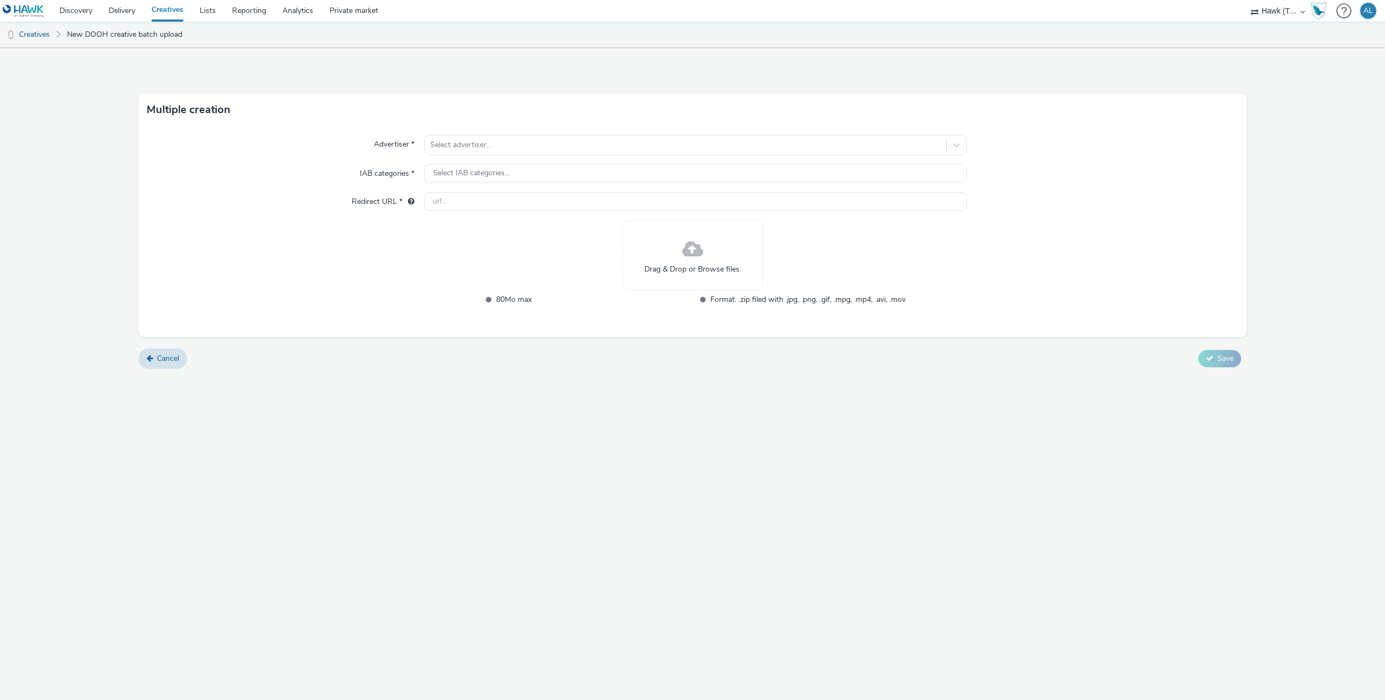
click at [685, 251] on span at bounding box center [692, 249] width 21 height 29
click at [155, 359] on link "Cancel" at bounding box center [162, 358] width 49 height 21
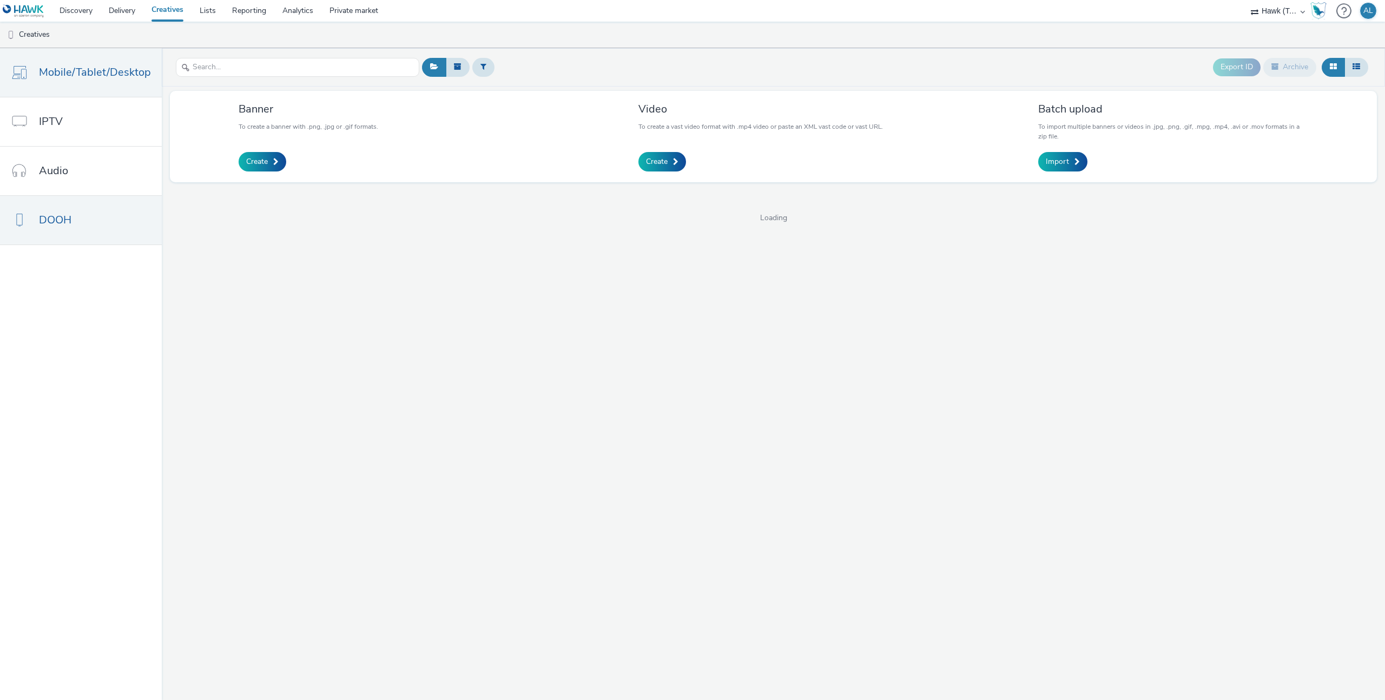
drag, startPoint x: 131, startPoint y: 72, endPoint x: 319, endPoint y: 140, distance: 199.7
click at [131, 72] on span "Mobile/Tablet/Desktop" at bounding box center [95, 72] width 112 height 16
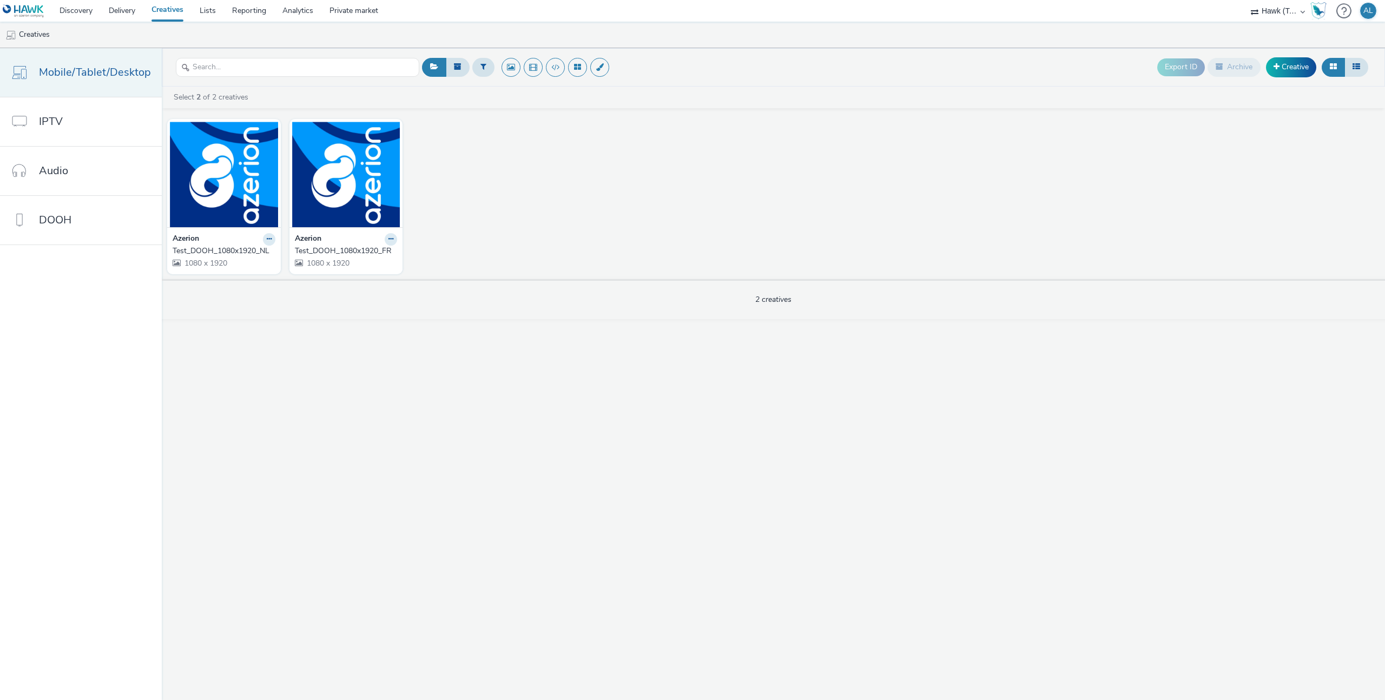
click at [124, 80] on span "Mobile/Tablet/Desktop" at bounding box center [95, 72] width 112 height 16
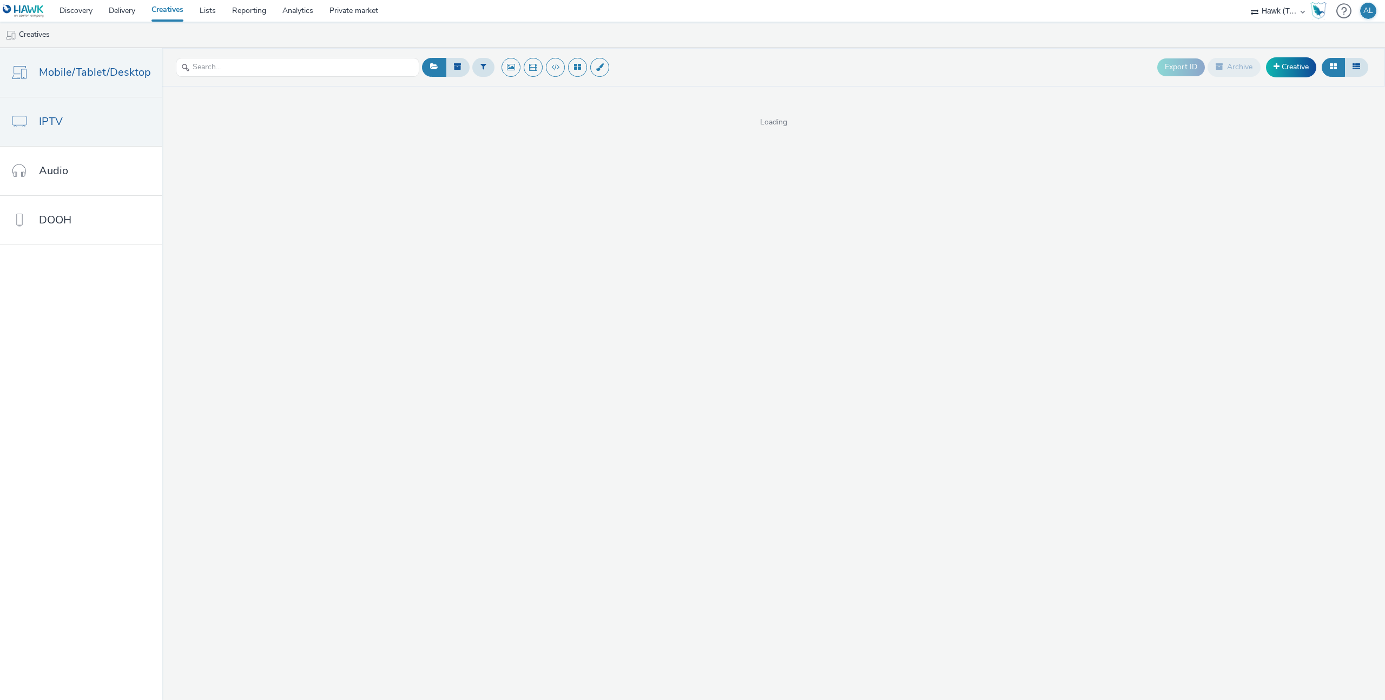
click at [69, 123] on link "IPTV" at bounding box center [81, 121] width 162 height 49
click at [85, 97] on link "IPTV" at bounding box center [81, 121] width 162 height 49
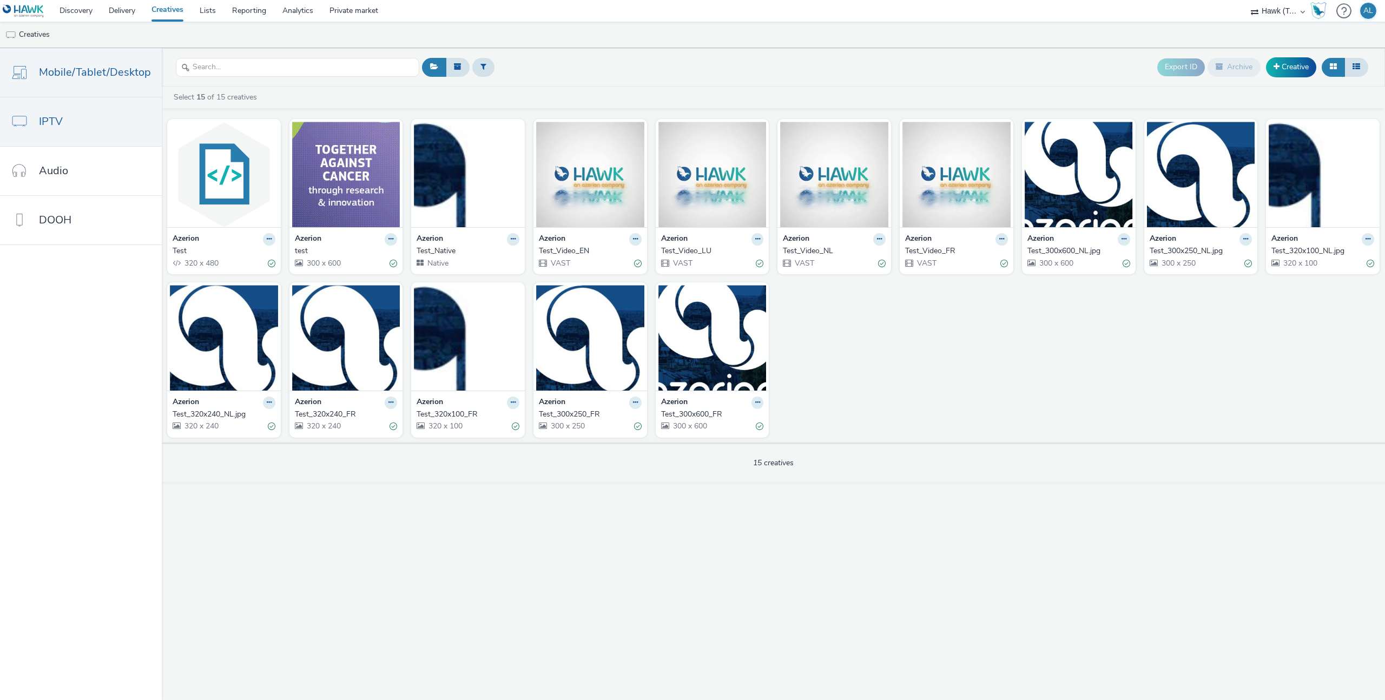
click at [96, 71] on span "Mobile/Tablet/Desktop" at bounding box center [95, 72] width 112 height 16
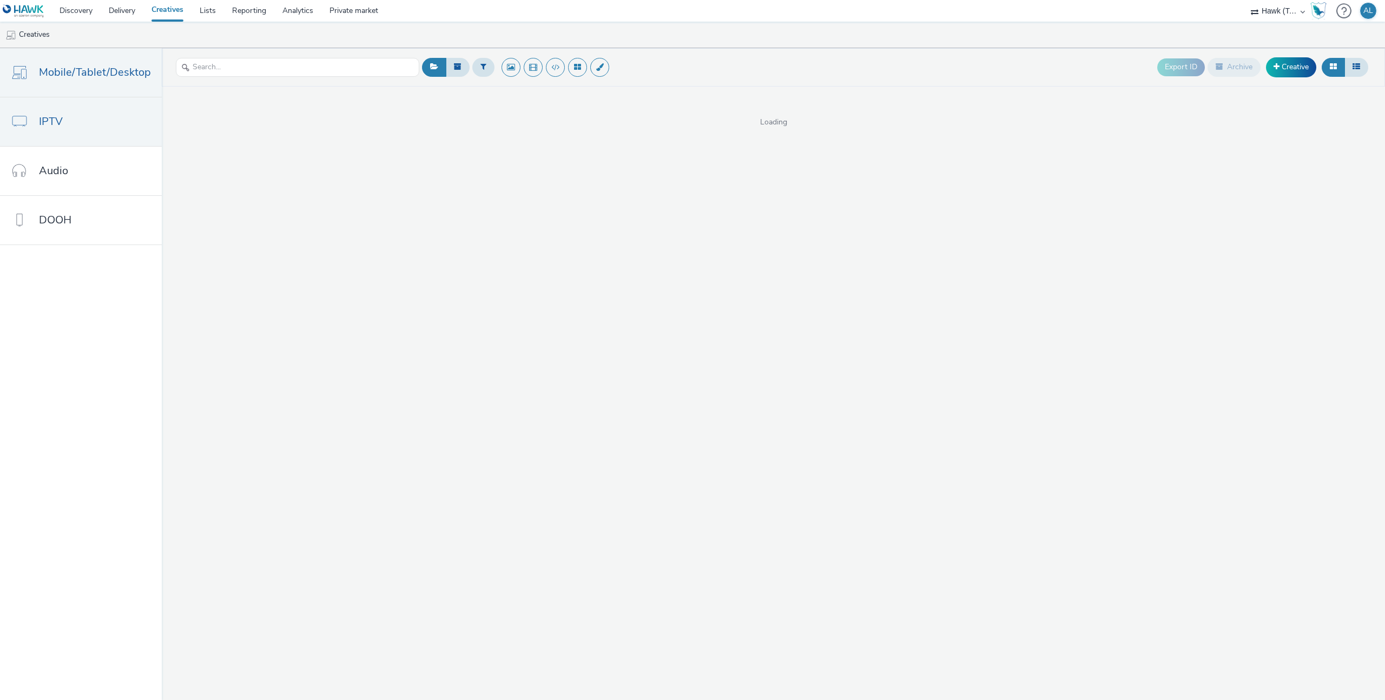
click at [95, 101] on link "IPTV" at bounding box center [81, 121] width 162 height 49
click at [1283, 61] on link "Creative" at bounding box center [1291, 66] width 50 height 19
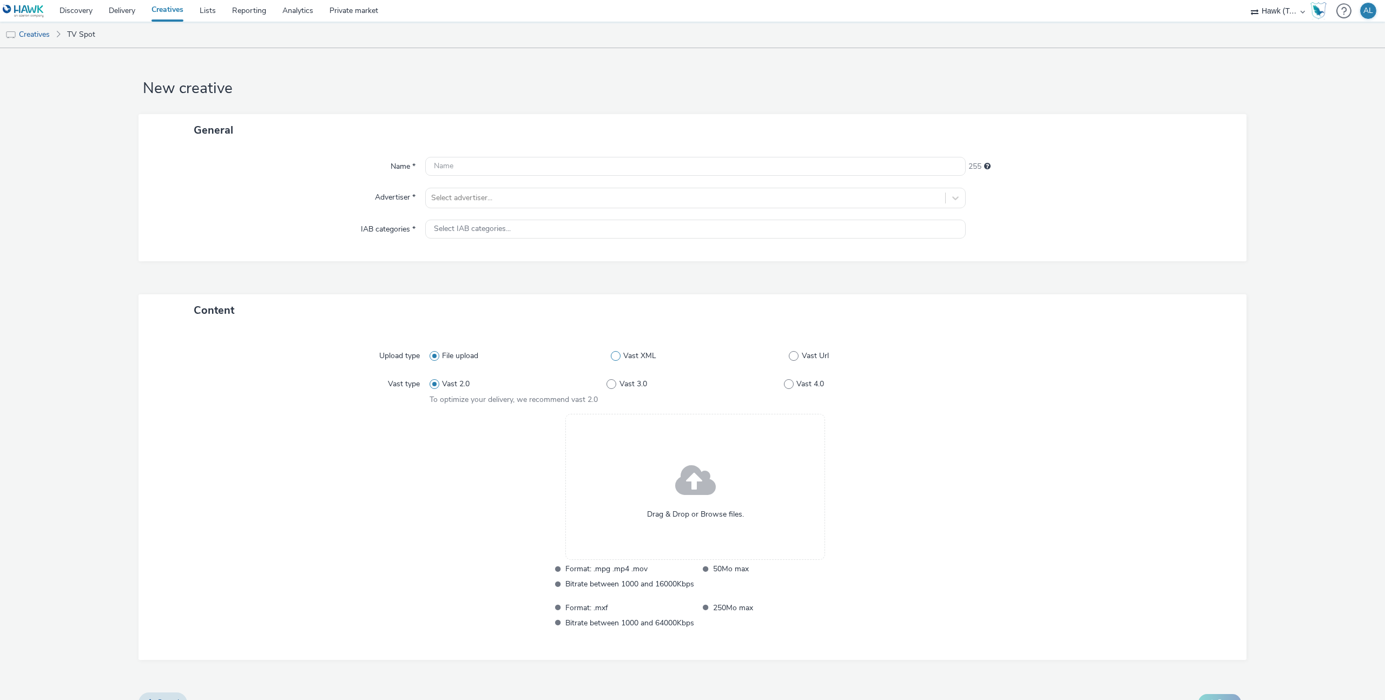
click at [653, 356] on span "Vast XML" at bounding box center [639, 355] width 33 height 11
click at [618, 356] on input "Vast XML" at bounding box center [614, 355] width 7 height 7
radio input "false"
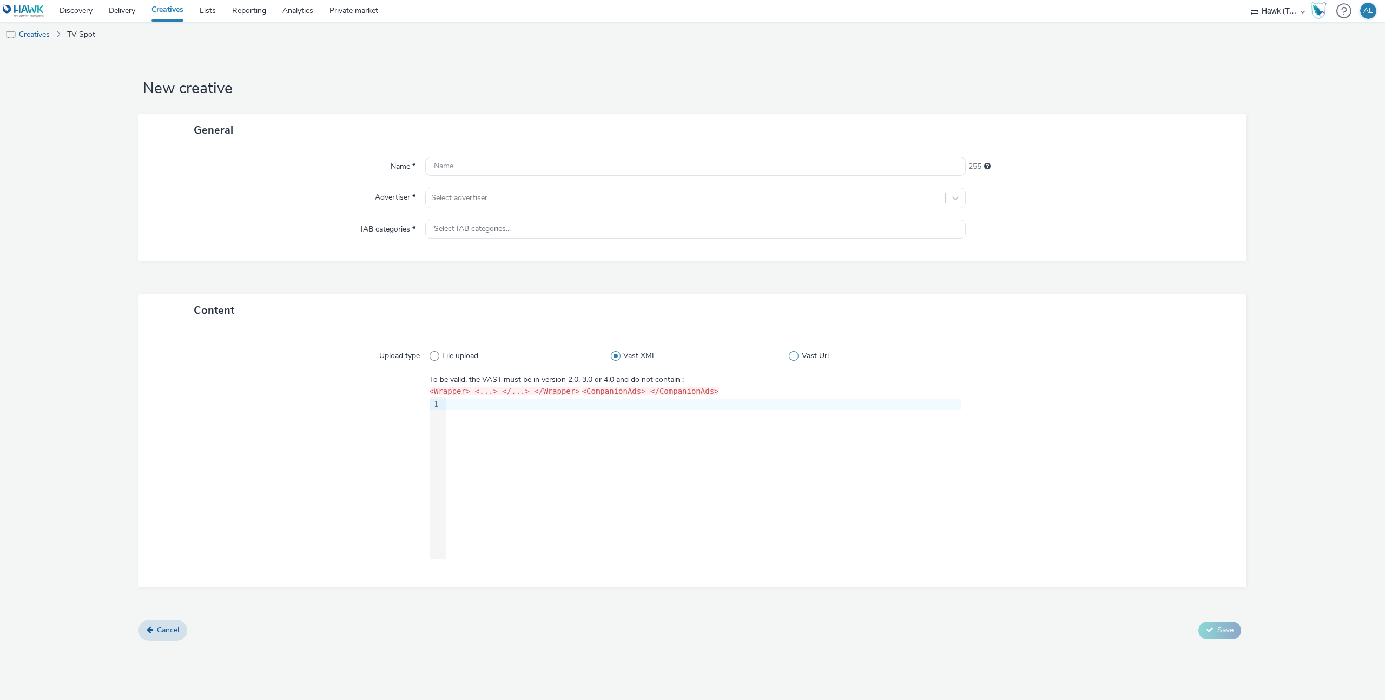
click at [809, 358] on span "Vast Url" at bounding box center [815, 355] width 27 height 11
click at [796, 358] on input "Vast Url" at bounding box center [792, 355] width 7 height 7
radio input "false"
radio input "true"
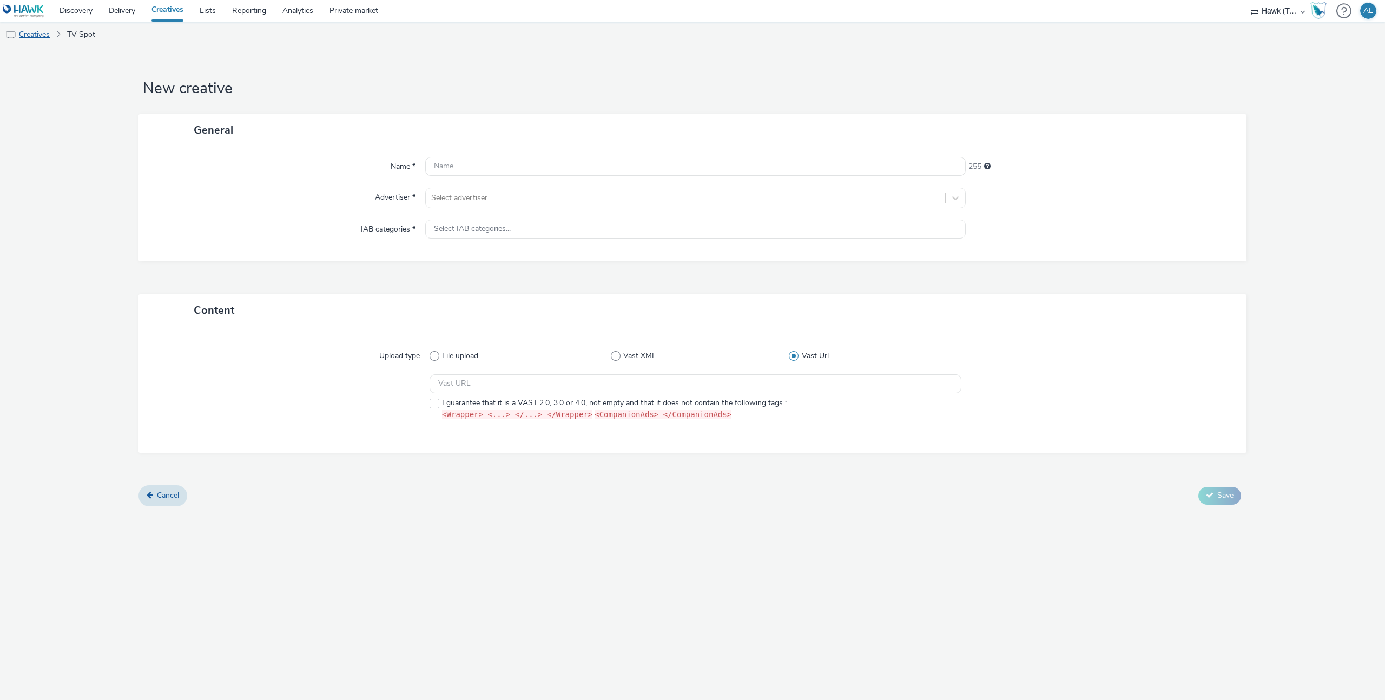
click at [39, 32] on link "Creatives" at bounding box center [27, 35] width 55 height 26
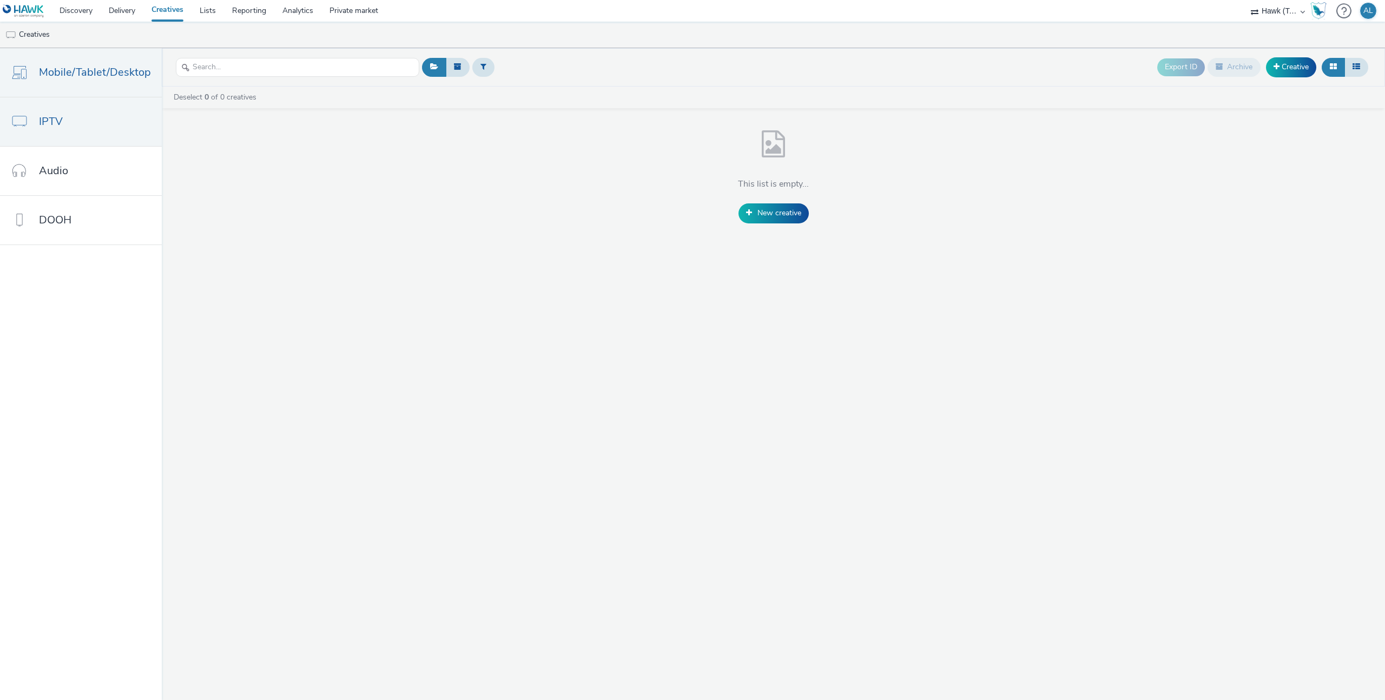
click at [136, 95] on link "Mobile/Tablet/Desktop" at bounding box center [81, 72] width 162 height 49
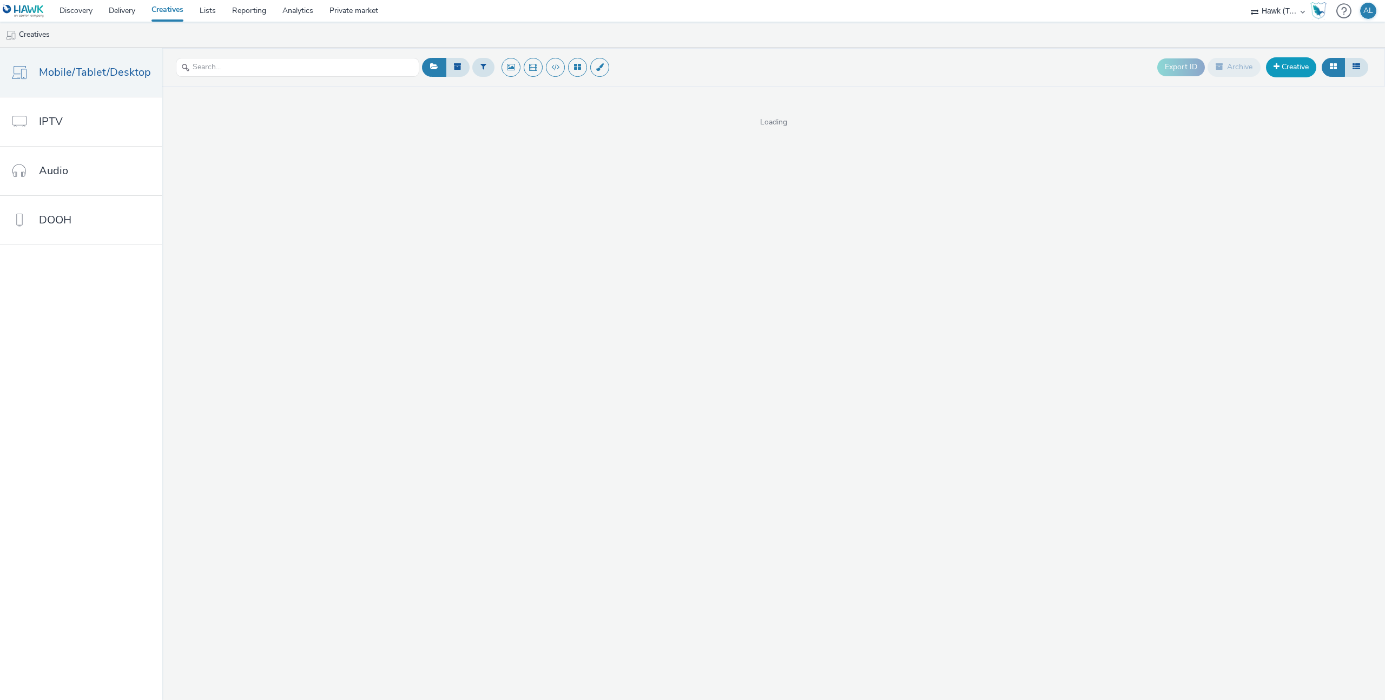
click at [1289, 65] on link "Creative" at bounding box center [1291, 66] width 50 height 19
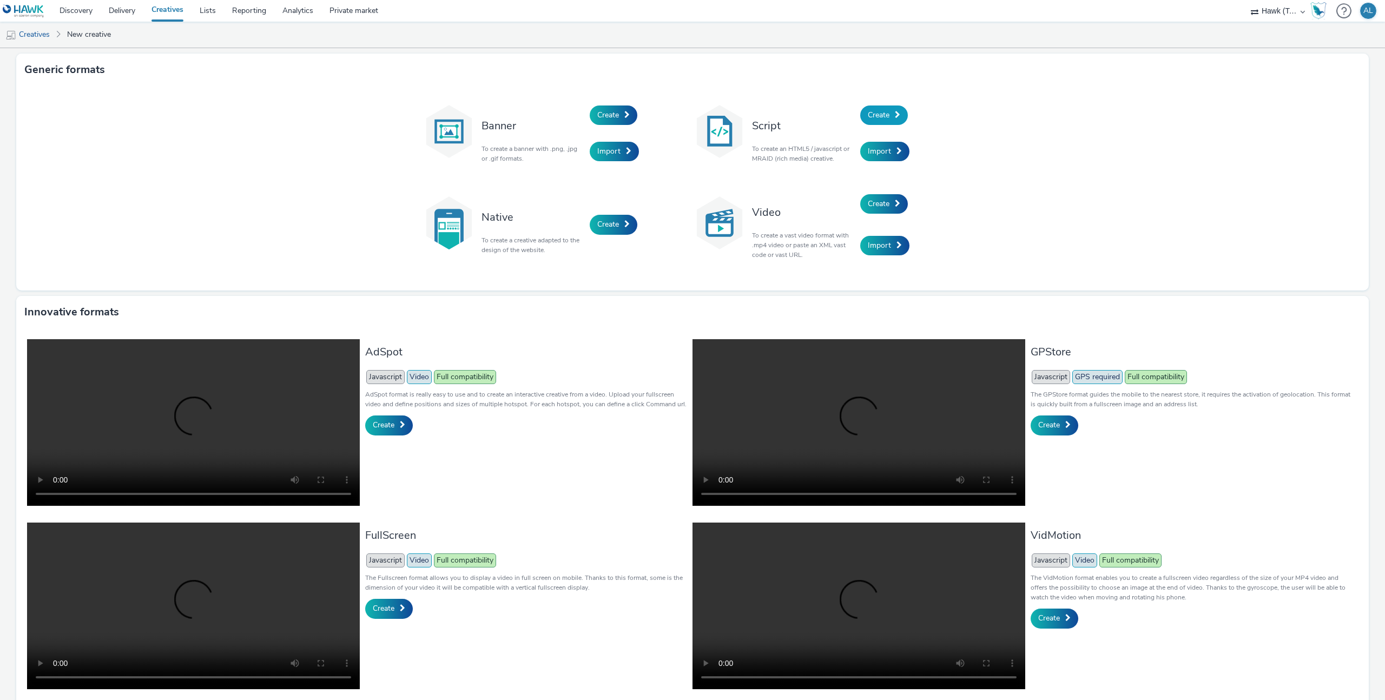
click at [890, 112] on link "Create" at bounding box center [884, 114] width 48 height 19
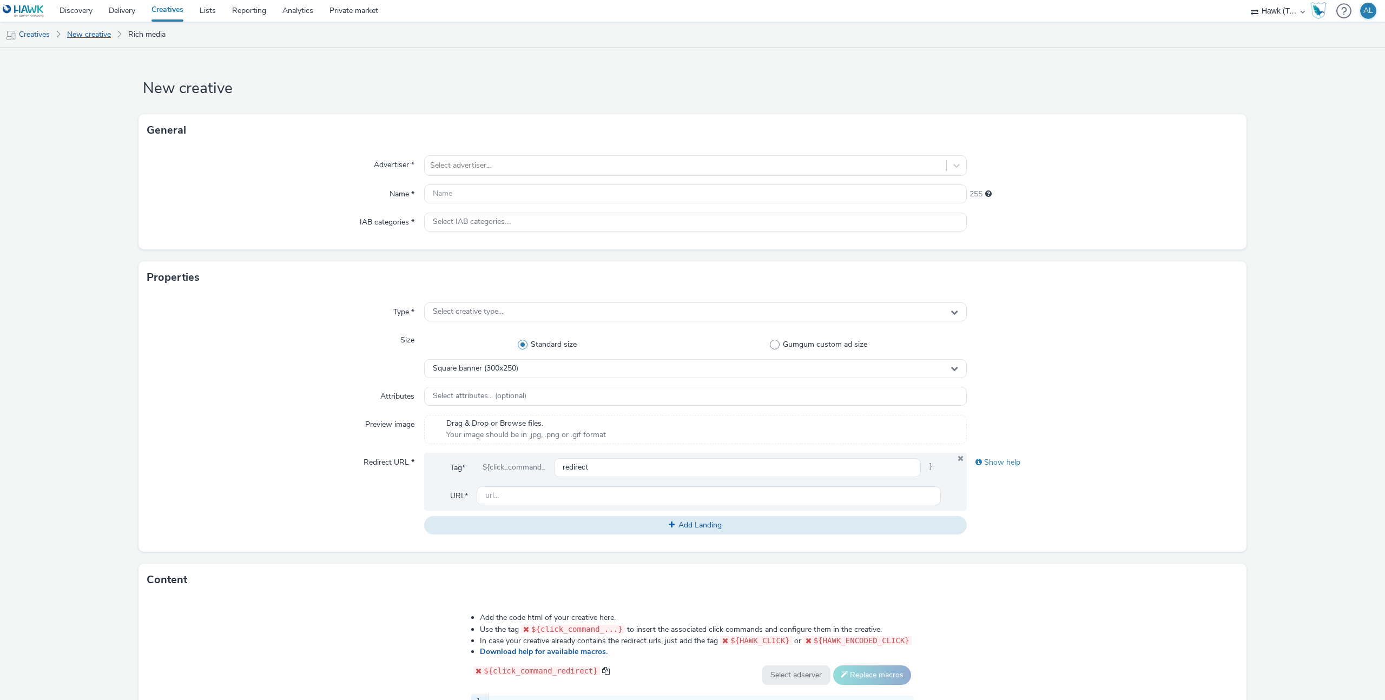
click at [104, 38] on link "New creative" at bounding box center [89, 35] width 55 height 26
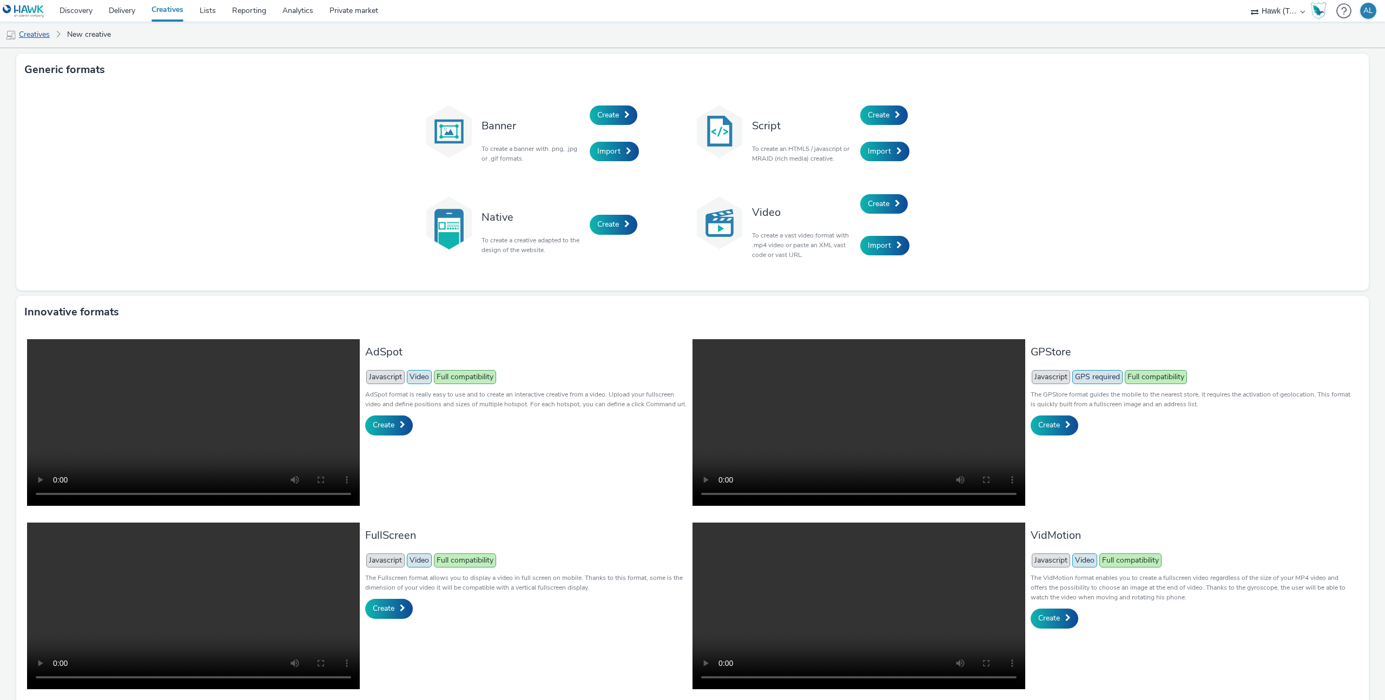
click at [47, 36] on link "Creatives" at bounding box center [27, 35] width 55 height 26
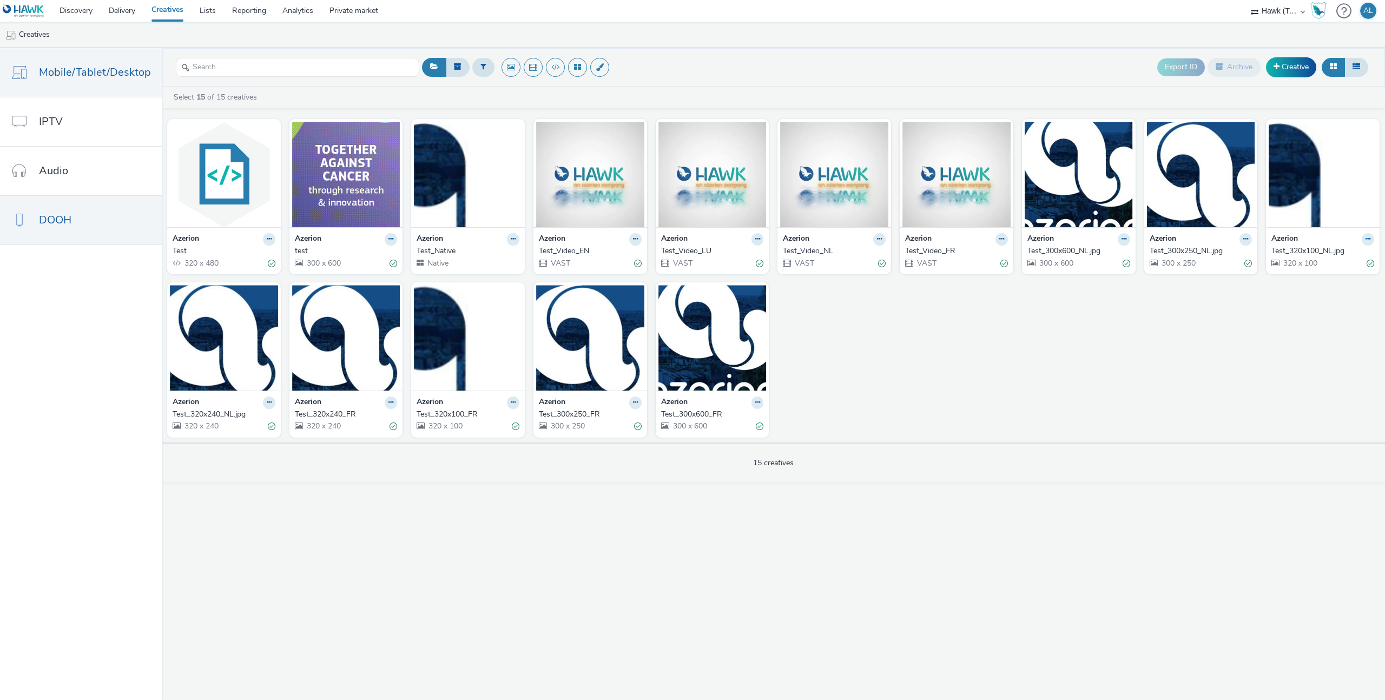
click at [80, 222] on link "DOOH" at bounding box center [81, 220] width 162 height 49
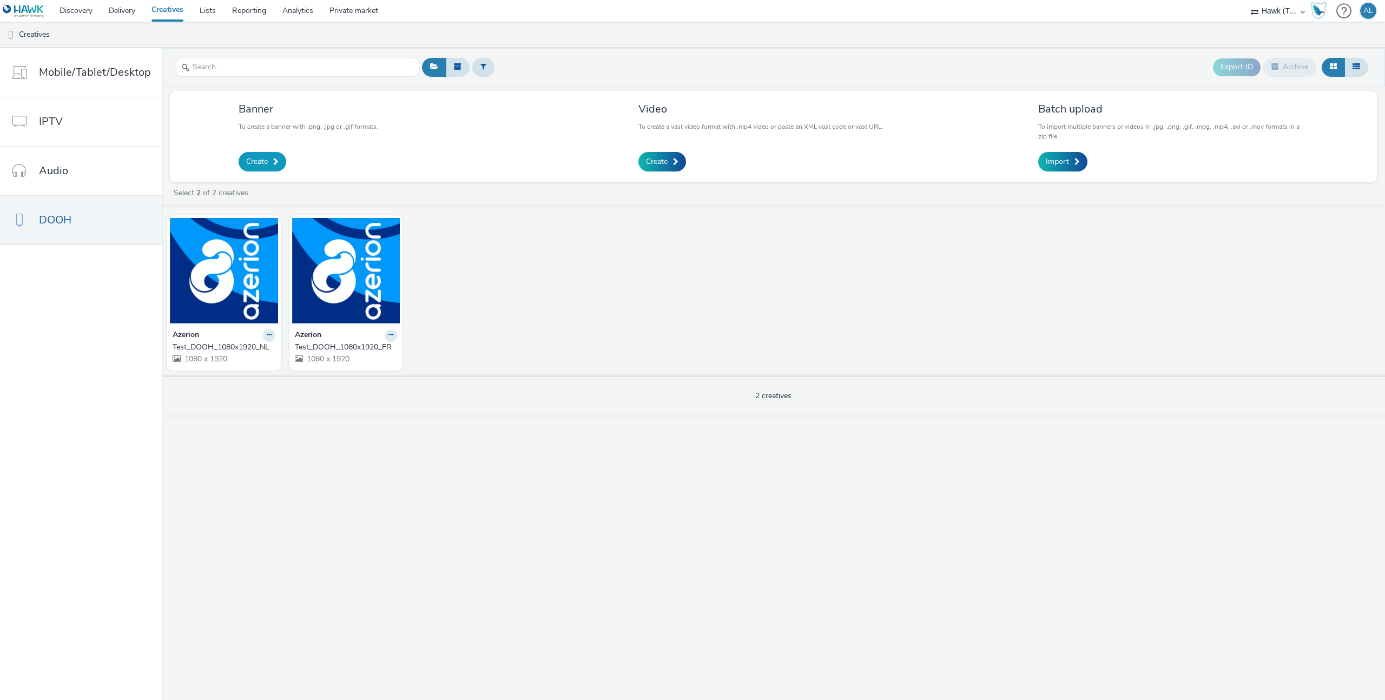
click at [259, 154] on link "Create" at bounding box center [263, 161] width 48 height 19
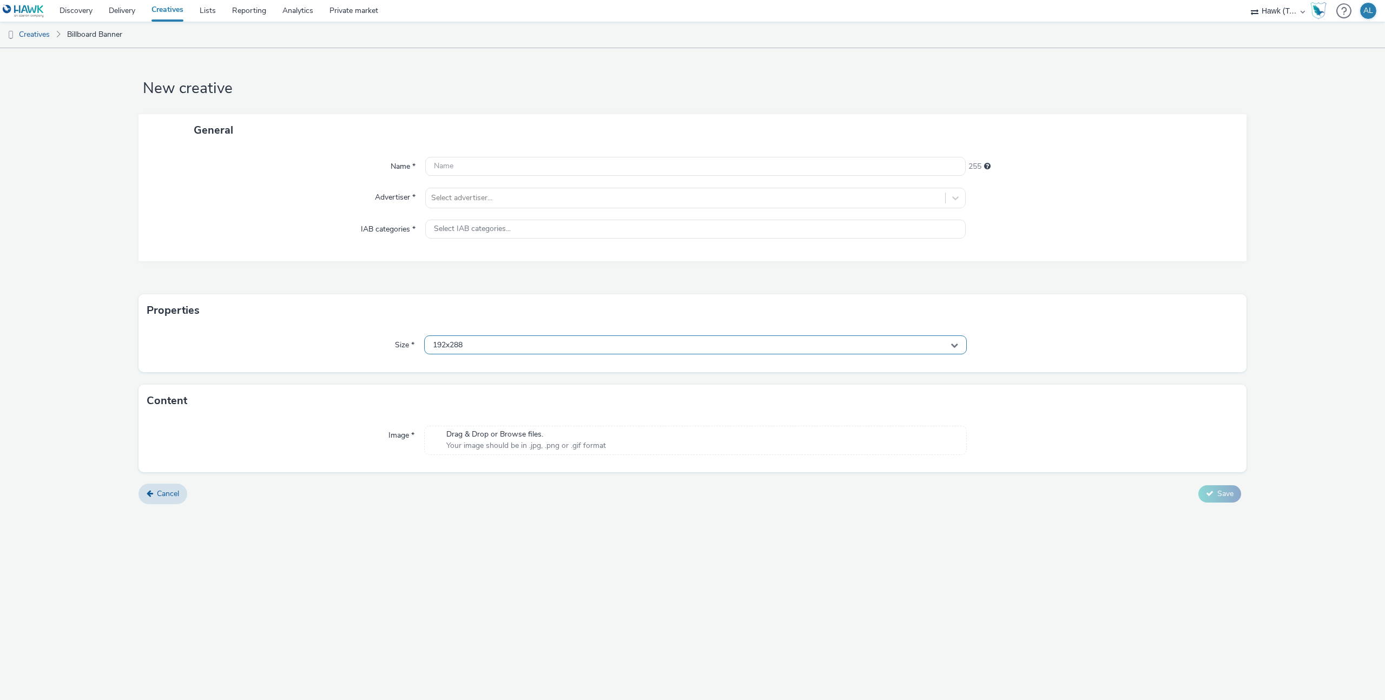
click at [481, 345] on div "192x288" at bounding box center [695, 344] width 542 height 19
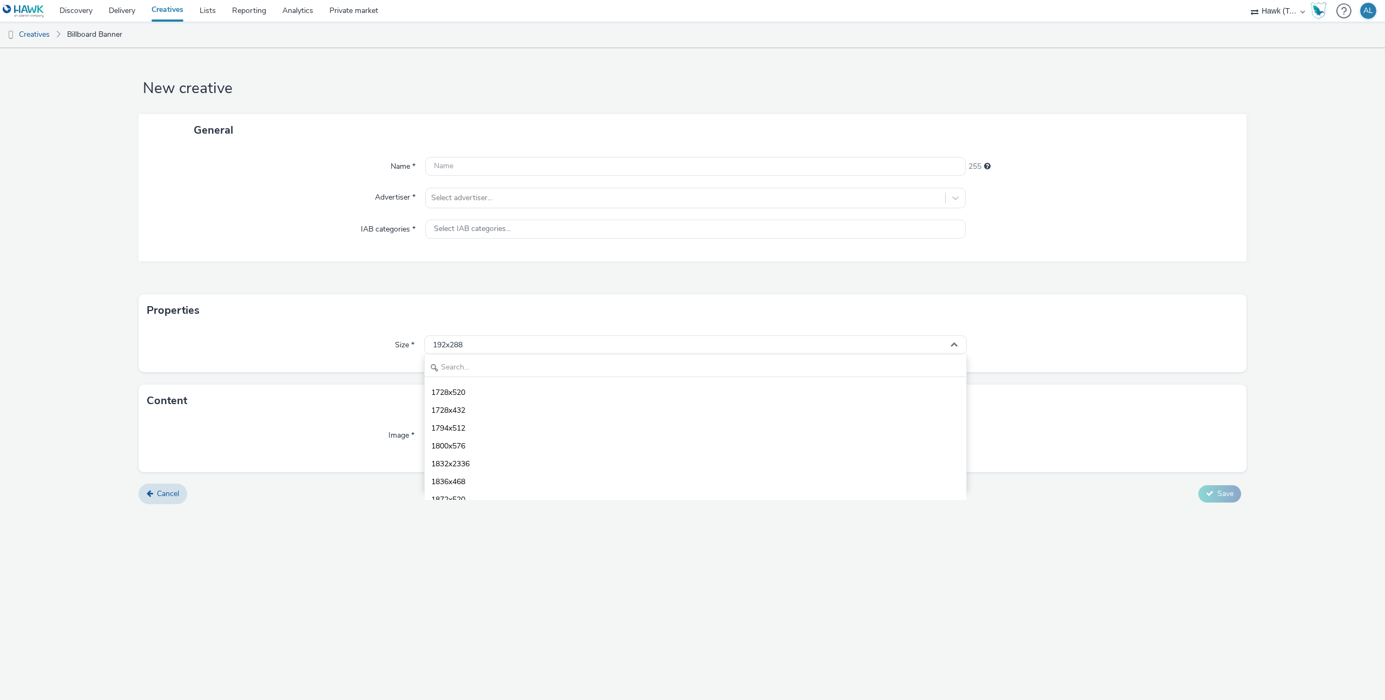
scroll to position [3387, 0]
drag, startPoint x: 84, startPoint y: 289, endPoint x: 75, endPoint y: 287, distance: 9.6
click at [84, 289] on form "New creative General Name * 255 Advertiser * Select advertiser... IAB categorie…" at bounding box center [692, 280] width 1385 height 464
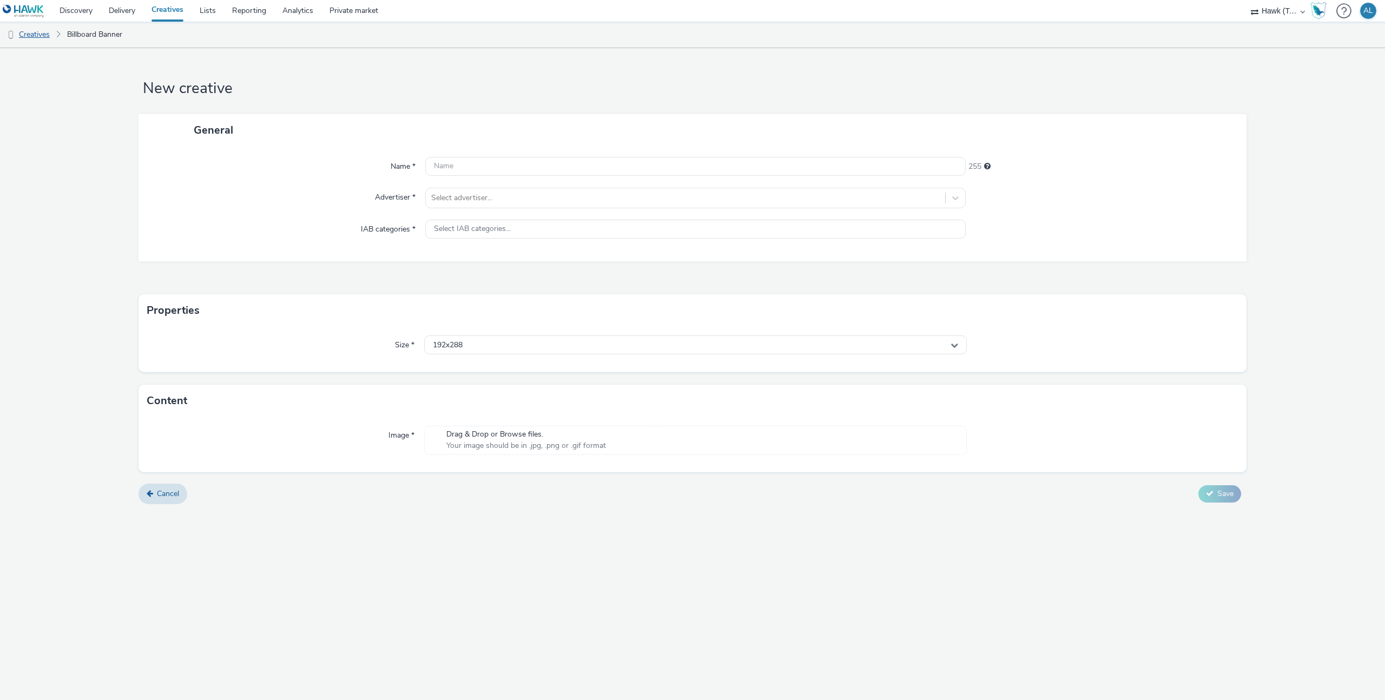
click at [41, 31] on link "Creatives" at bounding box center [27, 35] width 55 height 26
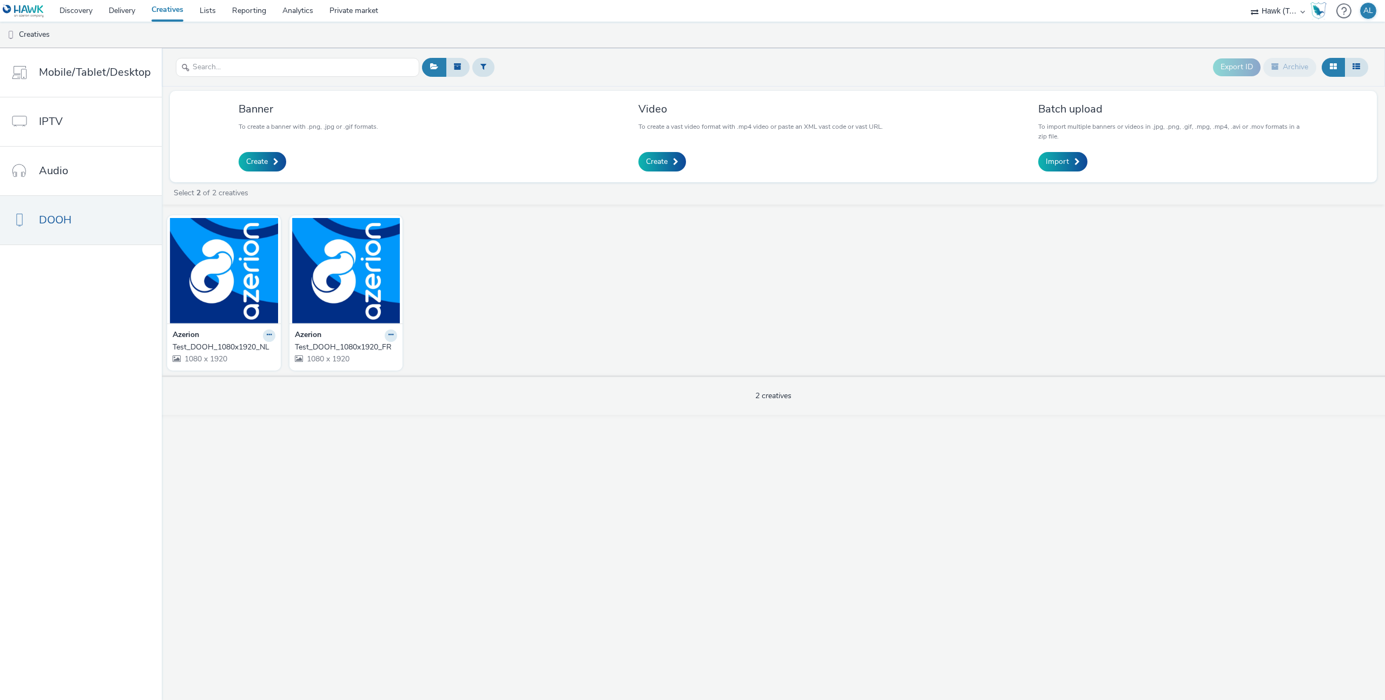
click at [647, 173] on div "Video To create a vast video format with .mp4 video or paste an XML vast code o…" at bounding box center [773, 136] width 287 height 75
click at [650, 165] on span "Create" at bounding box center [657, 161] width 22 height 11
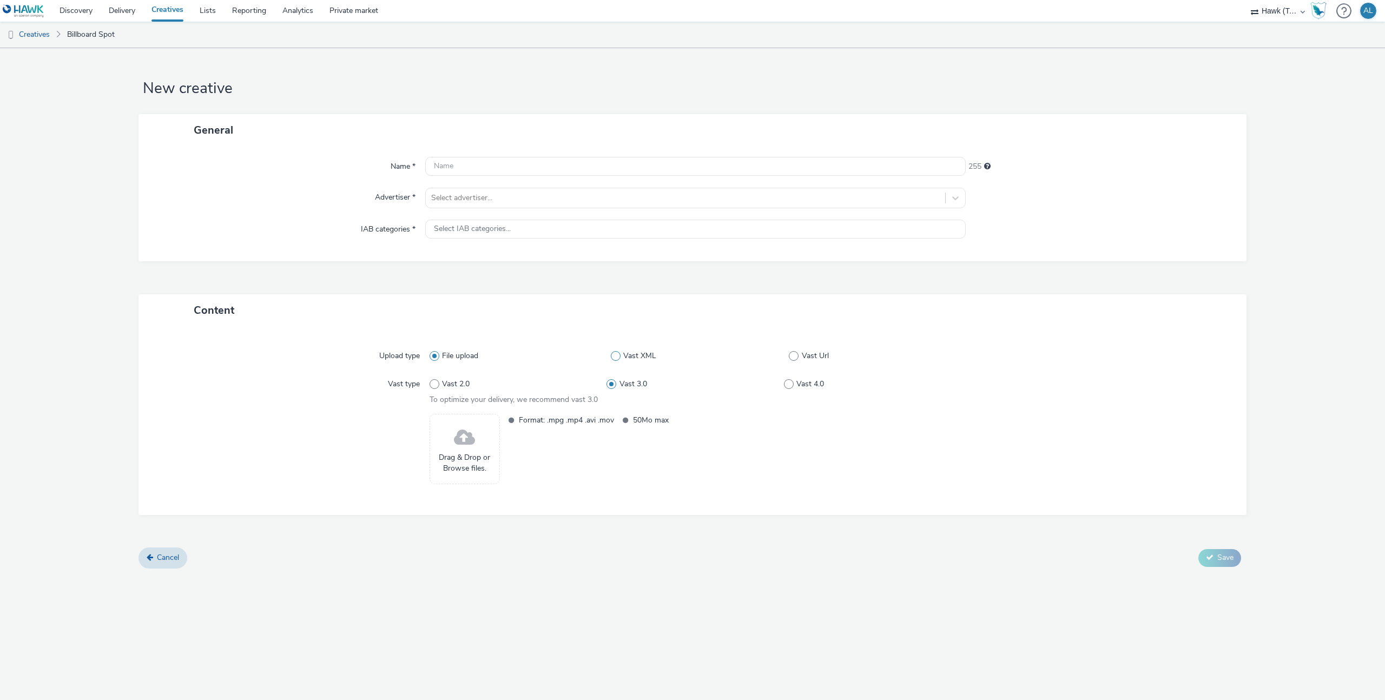
click at [618, 356] on span at bounding box center [616, 356] width 10 height 10
click at [618, 356] on input "Vast XML" at bounding box center [614, 355] width 7 height 7
radio input "false"
radio input "true"
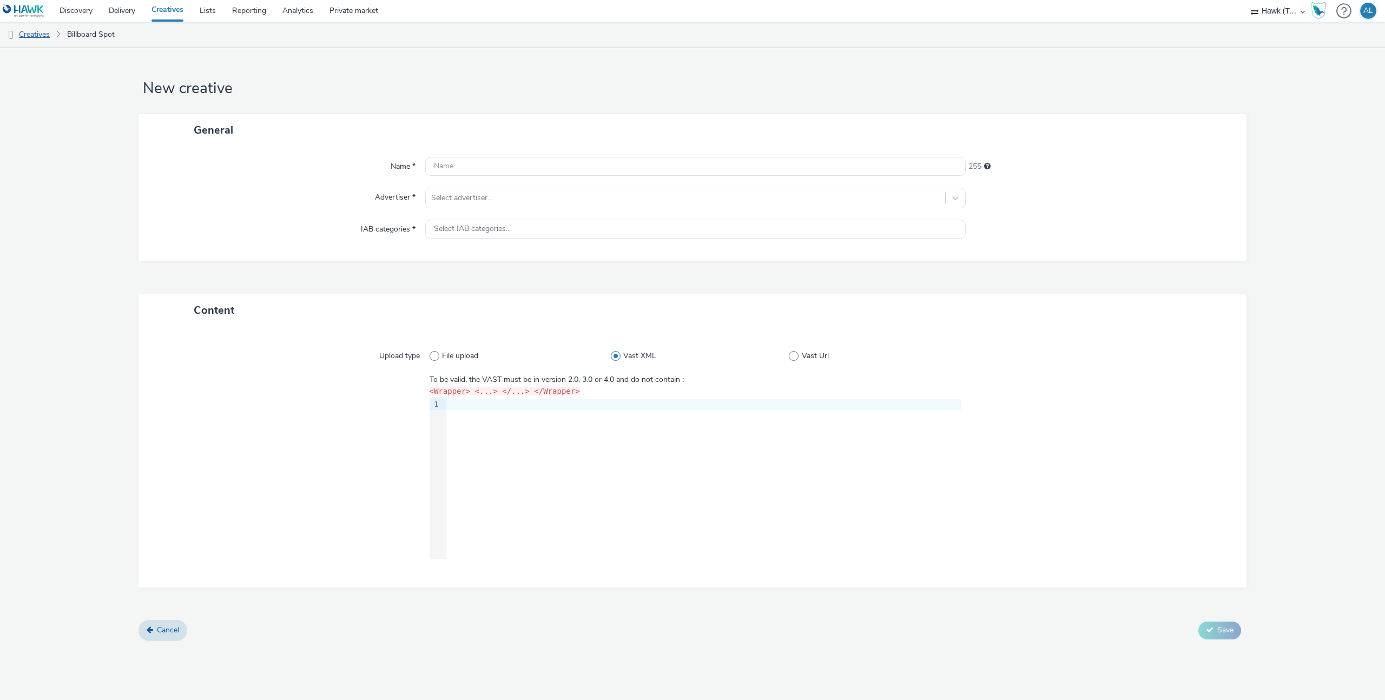
click at [43, 35] on link "Creatives" at bounding box center [27, 35] width 55 height 26
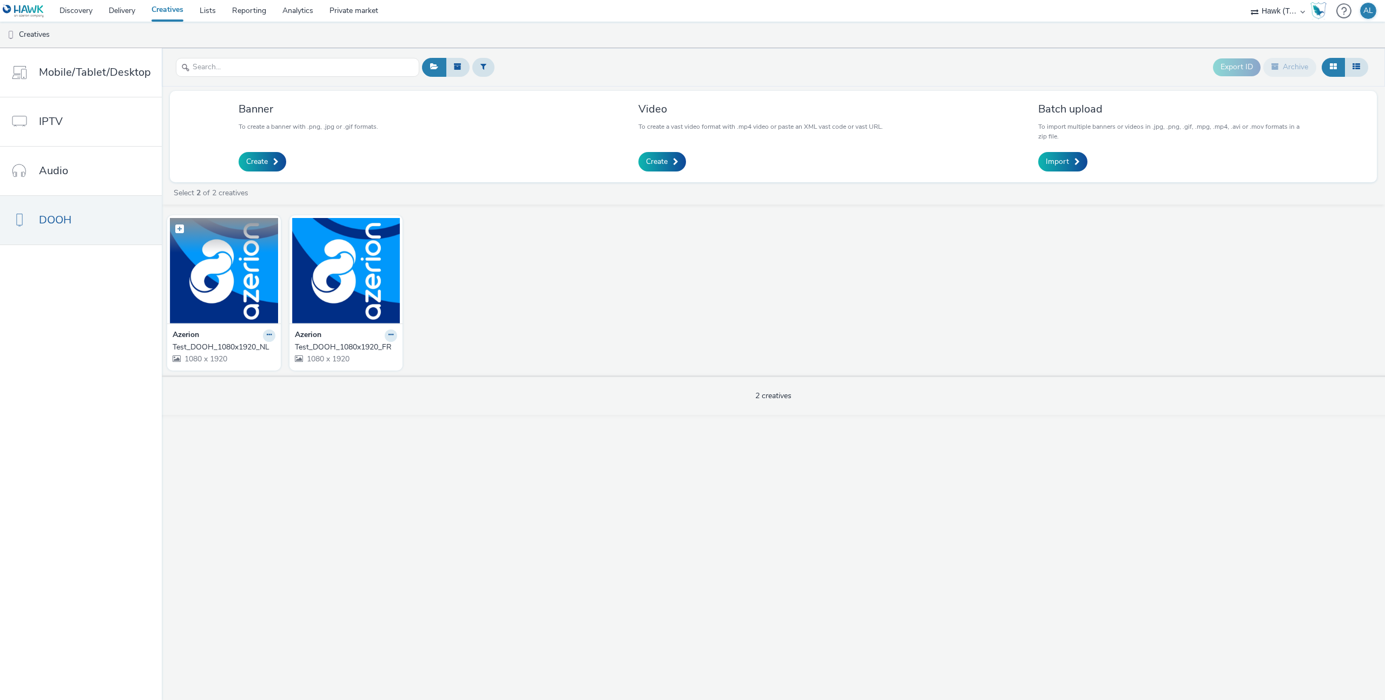
click at [189, 250] on figcaption at bounding box center [224, 235] width 108 height 35
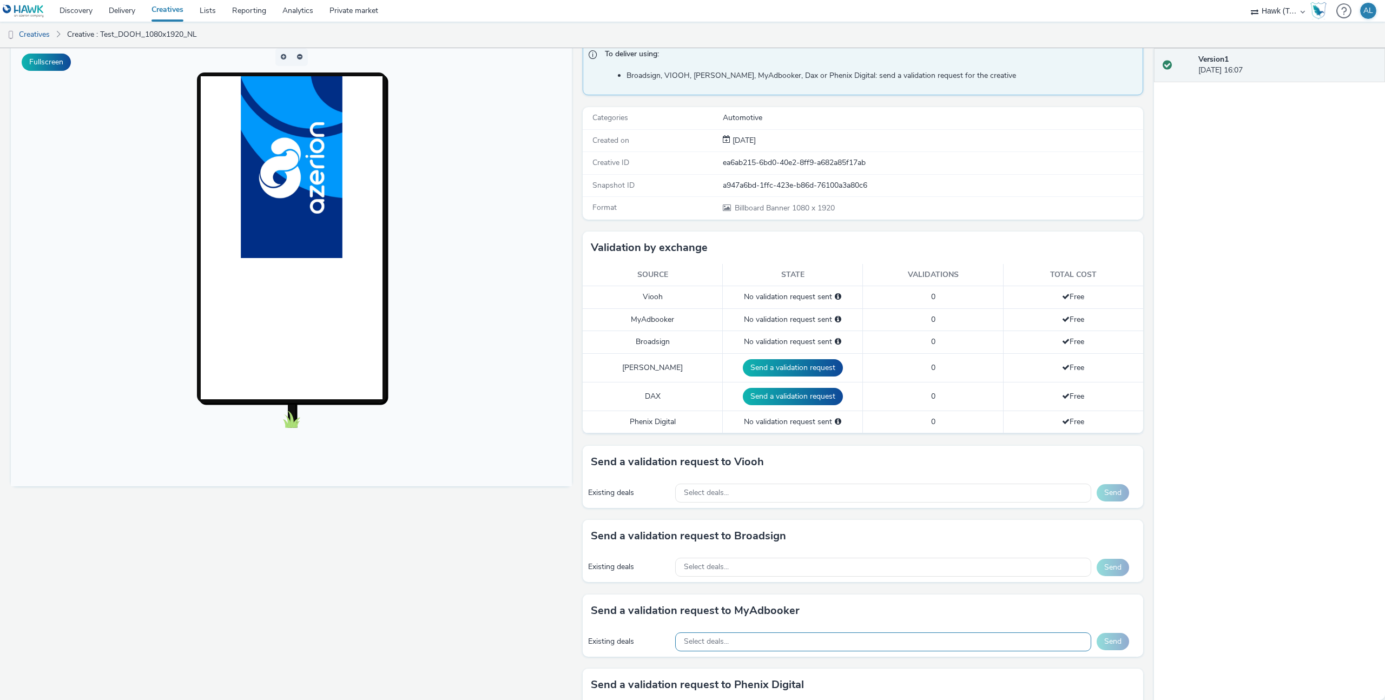
scroll to position [81, 0]
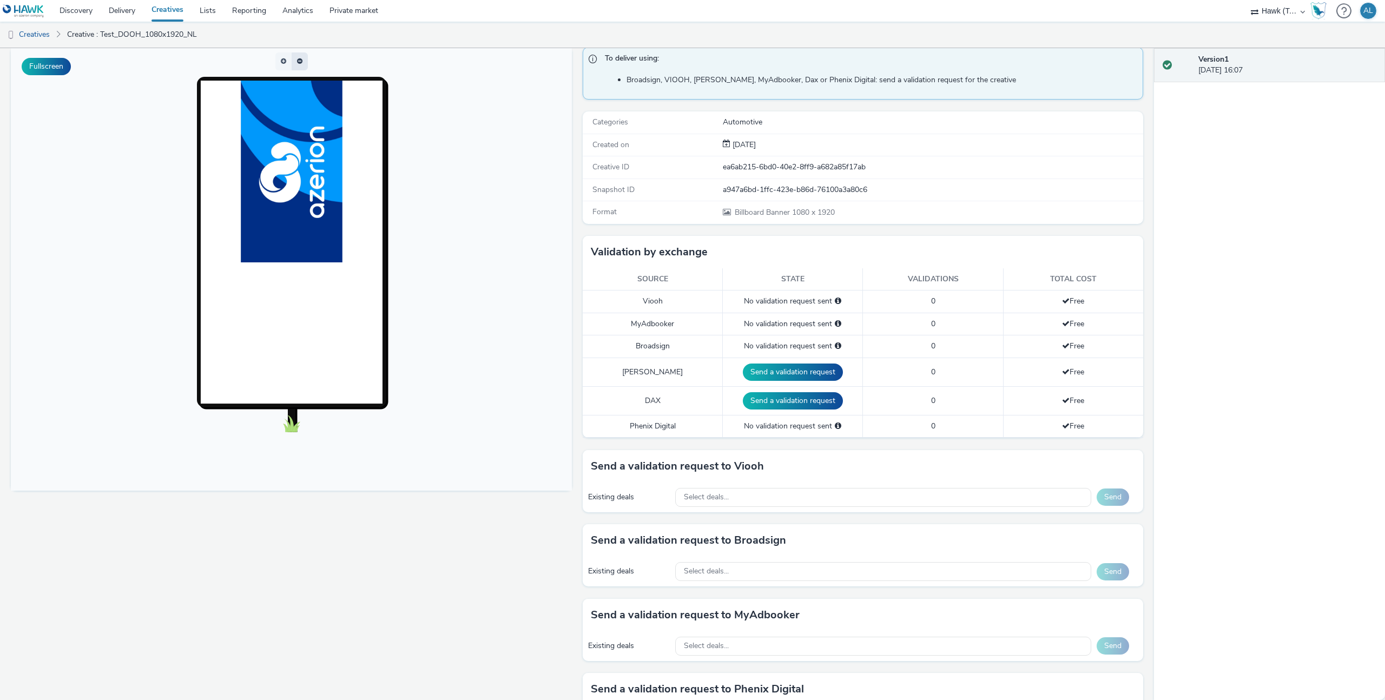
click at [296, 60] on button "button" at bounding box center [300, 61] width 16 height 18
click at [290, 60] on button "button" at bounding box center [283, 61] width 16 height 18
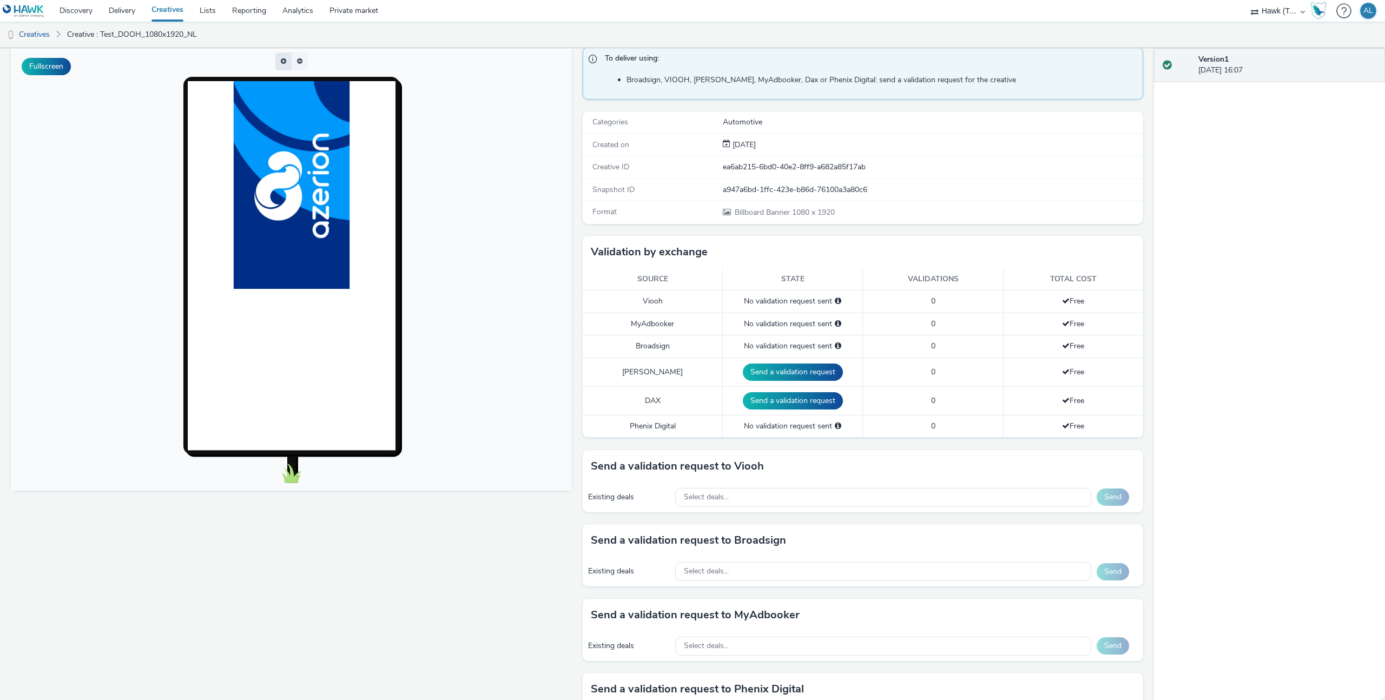
click at [290, 60] on button "button" at bounding box center [283, 61] width 16 height 18
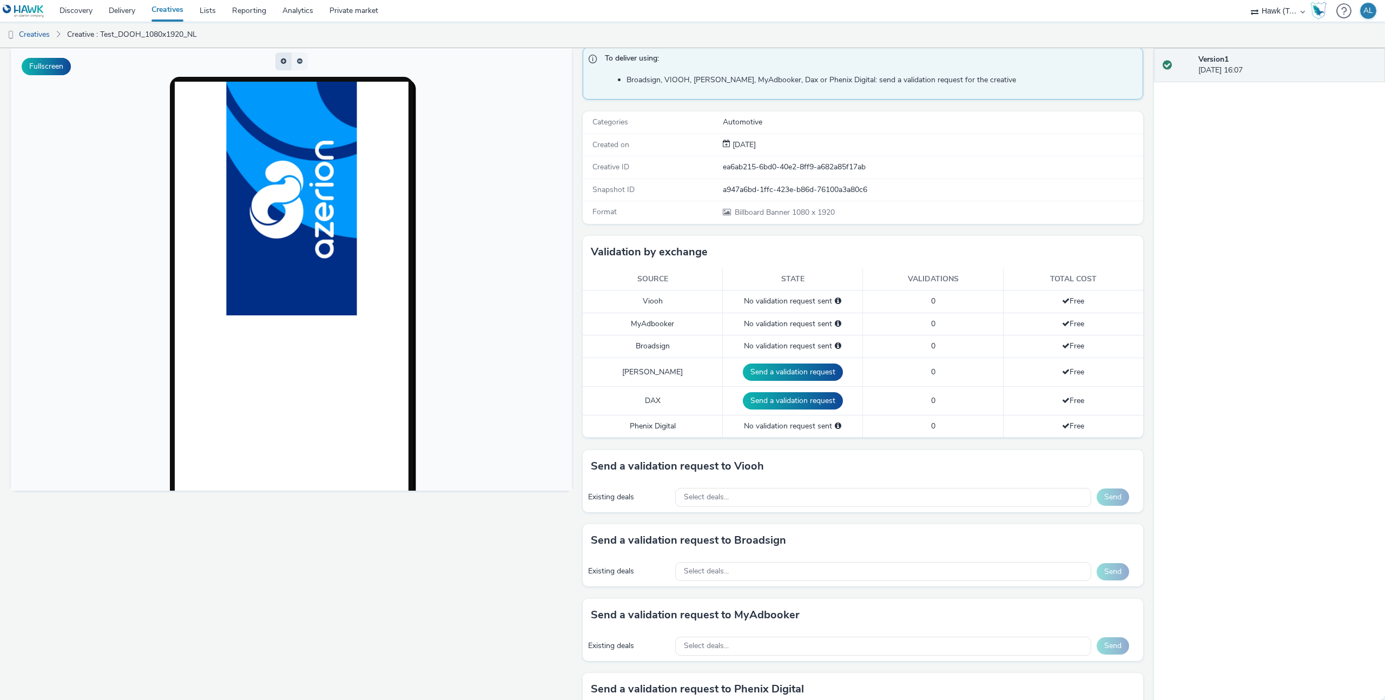
click at [290, 61] on span "button" at bounding box center [290, 61] width 0 height 0
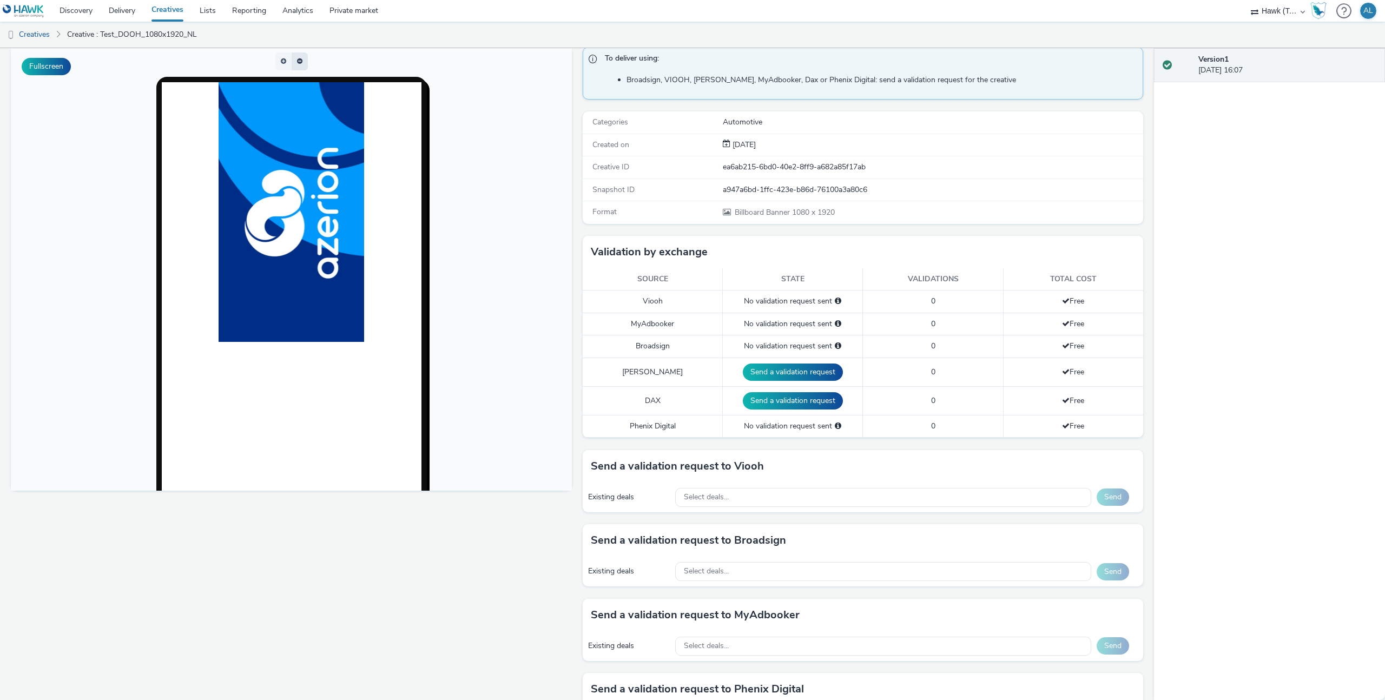
click at [300, 61] on button "button" at bounding box center [300, 61] width 16 height 18
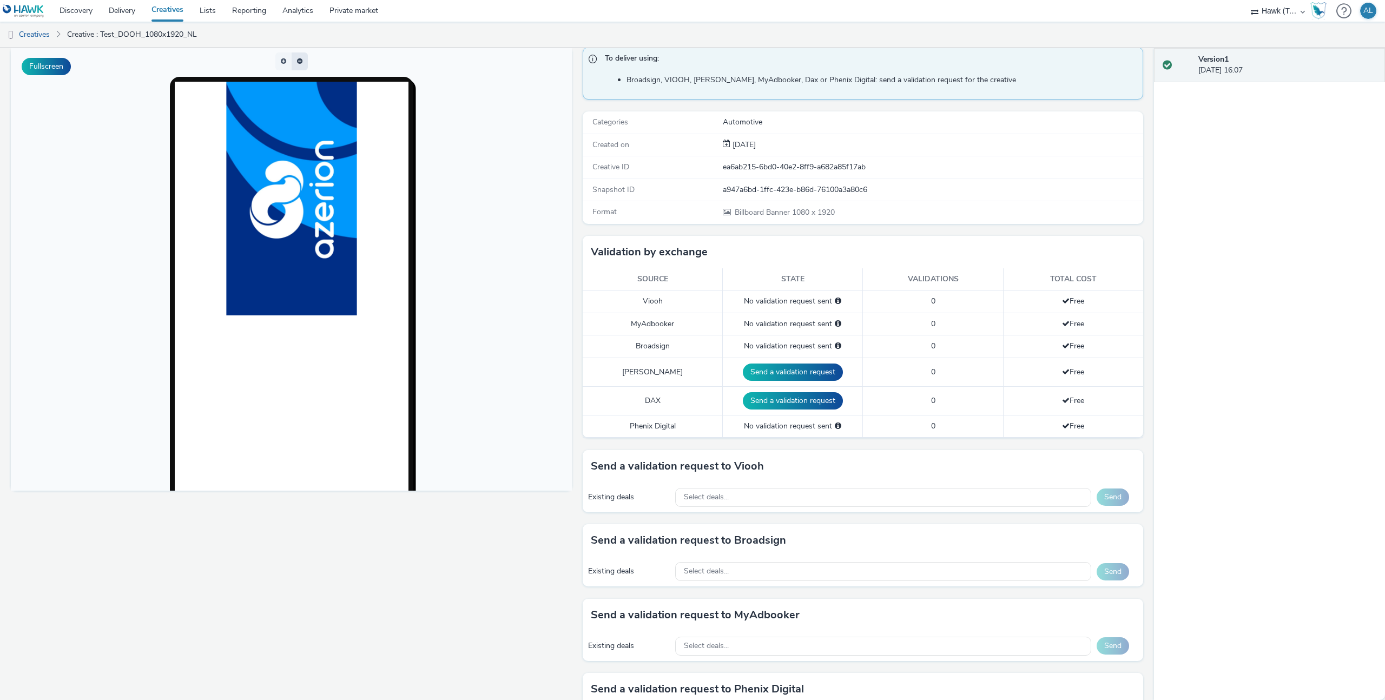
click at [301, 61] on span "button" at bounding box center [301, 61] width 0 height 0
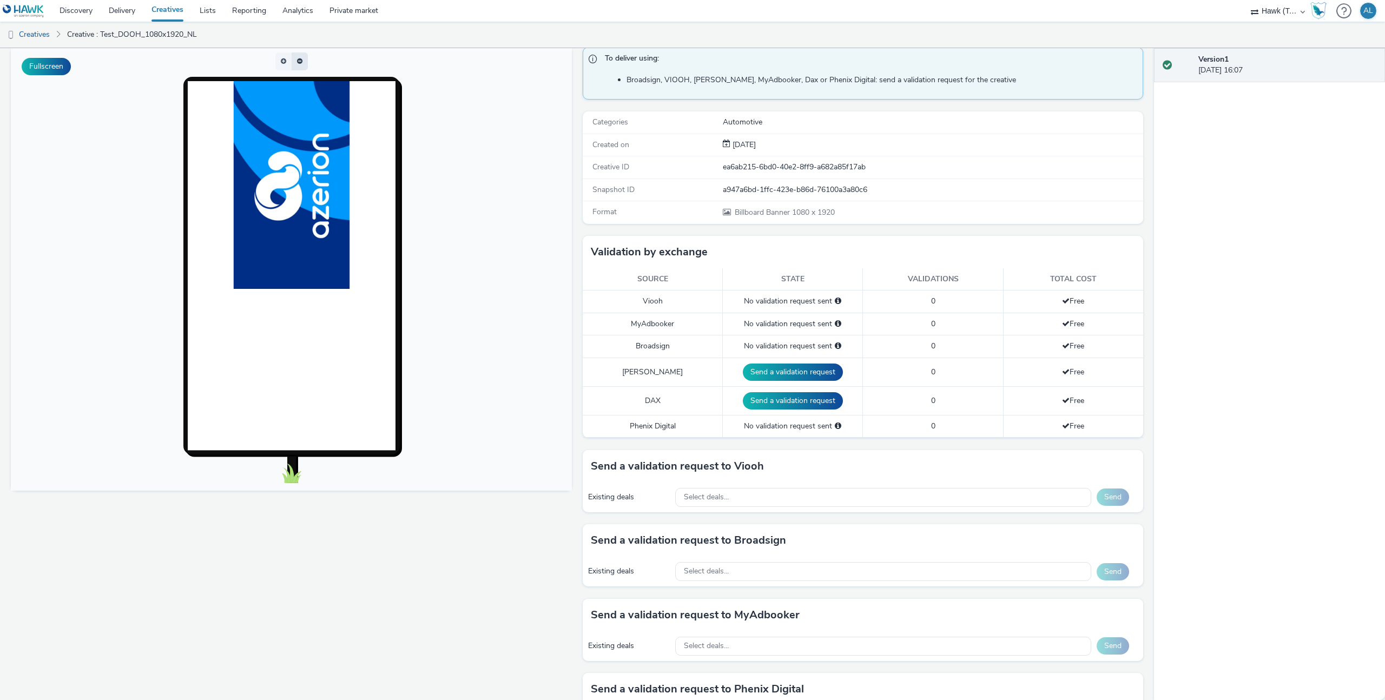
click at [300, 61] on button "button" at bounding box center [300, 61] width 16 height 18
click at [300, 61] on span "button" at bounding box center [299, 61] width 5 height 6
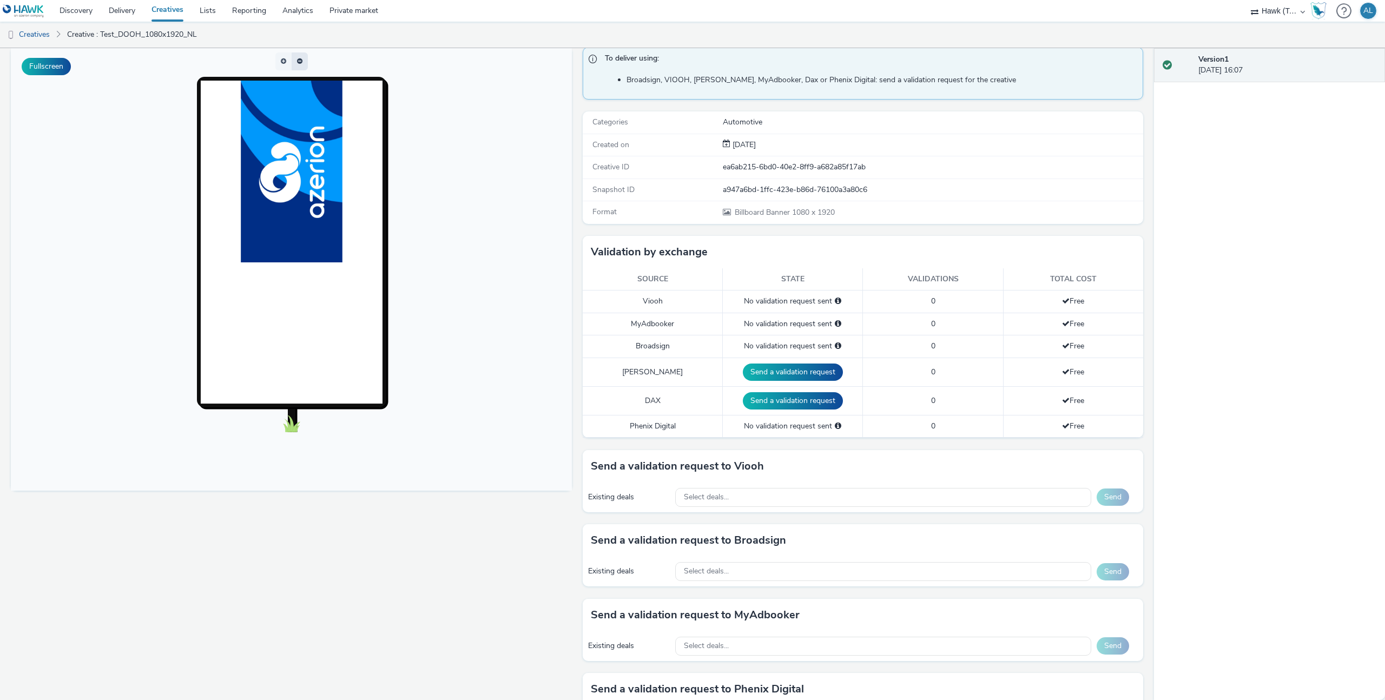
click at [300, 61] on span "button" at bounding box center [299, 61] width 5 height 6
click at [43, 34] on link "Creatives" at bounding box center [27, 35] width 55 height 26
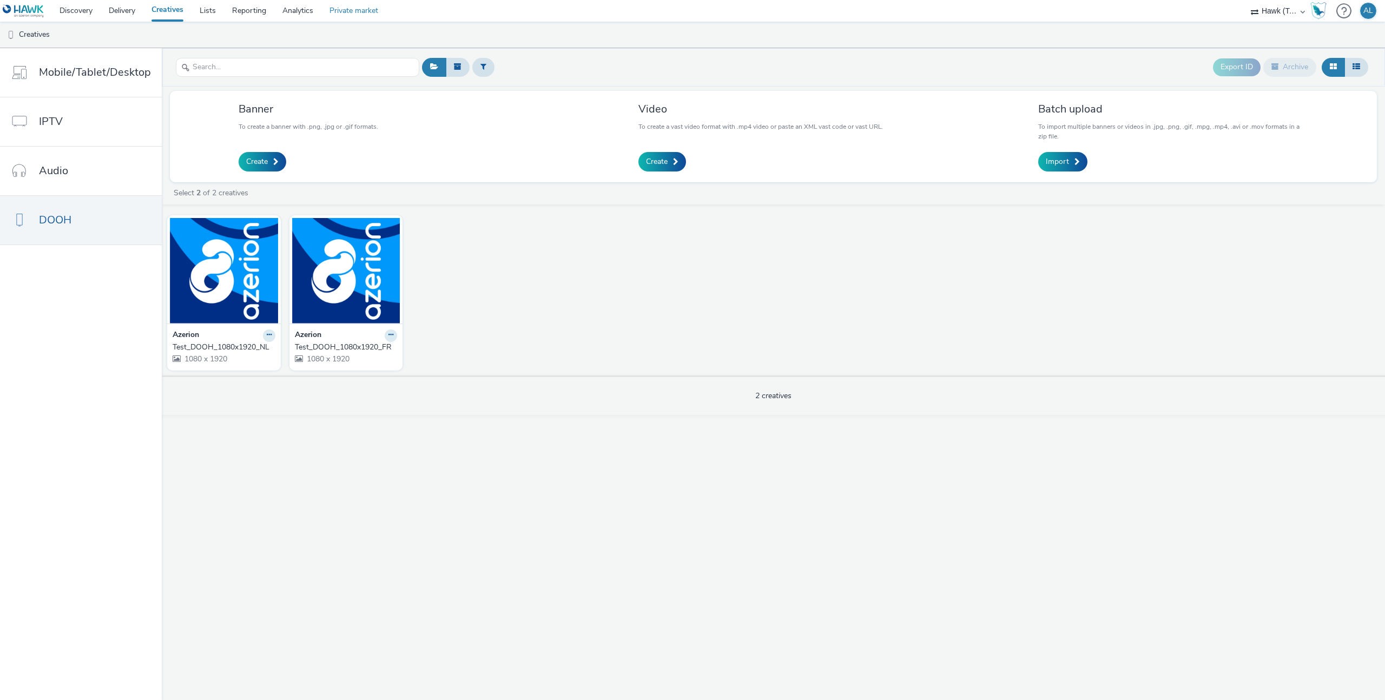
click at [337, 14] on link "Private market" at bounding box center [353, 11] width 65 height 22
